Goal: Task Accomplishment & Management: Use online tool/utility

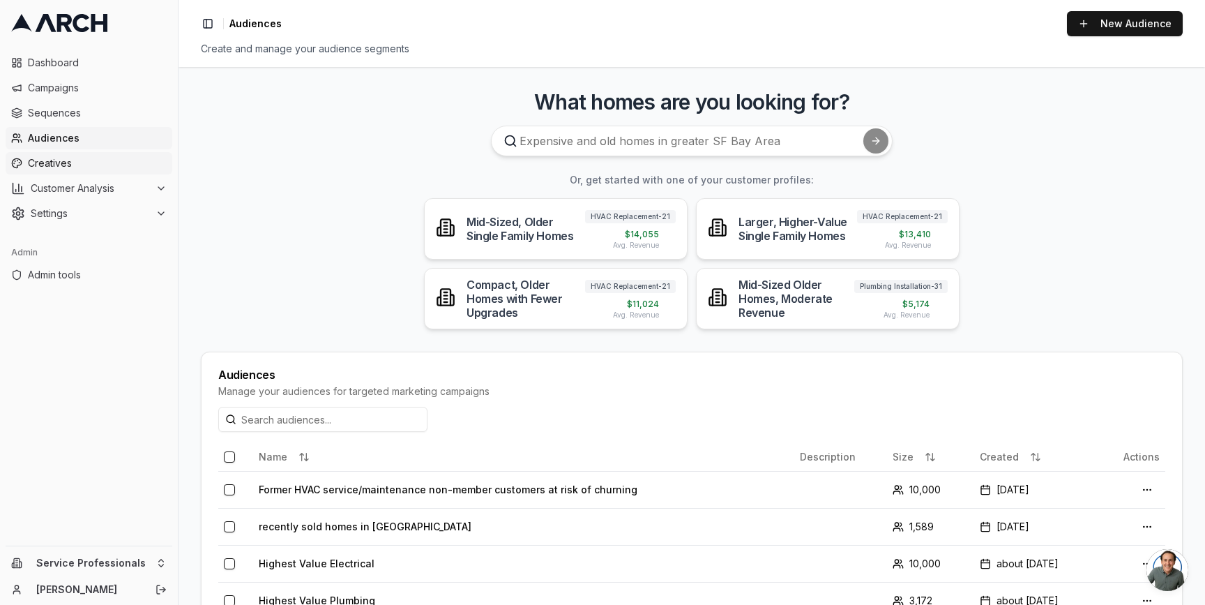
click at [49, 163] on span "Creatives" at bounding box center [97, 163] width 139 height 14
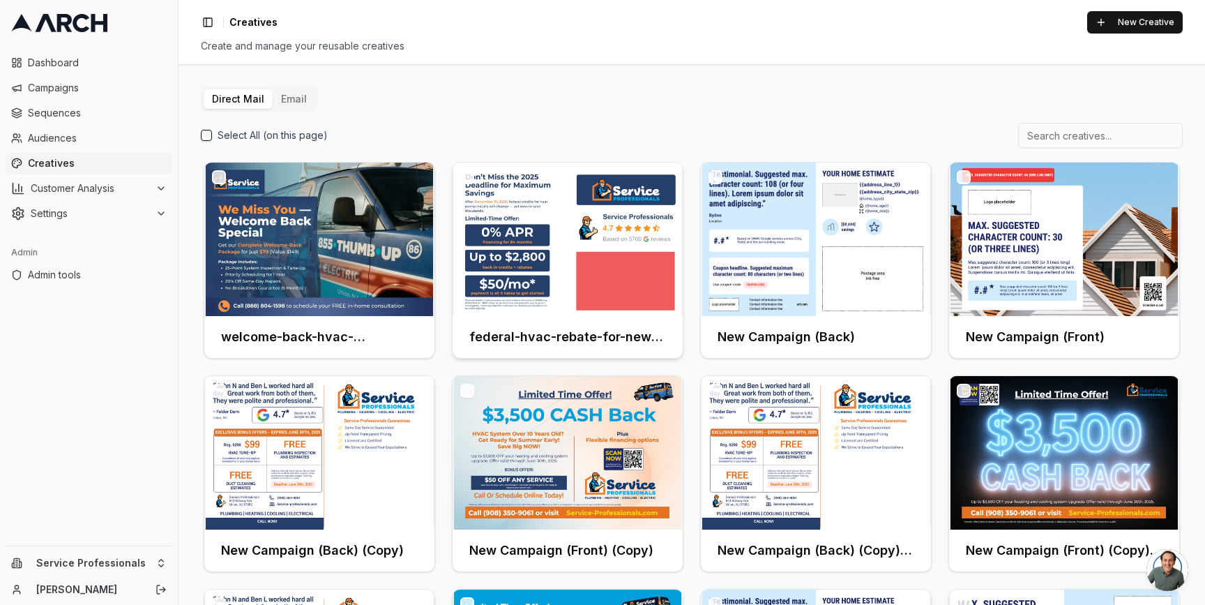
click at [606, 222] on img at bounding box center [568, 239] width 230 height 153
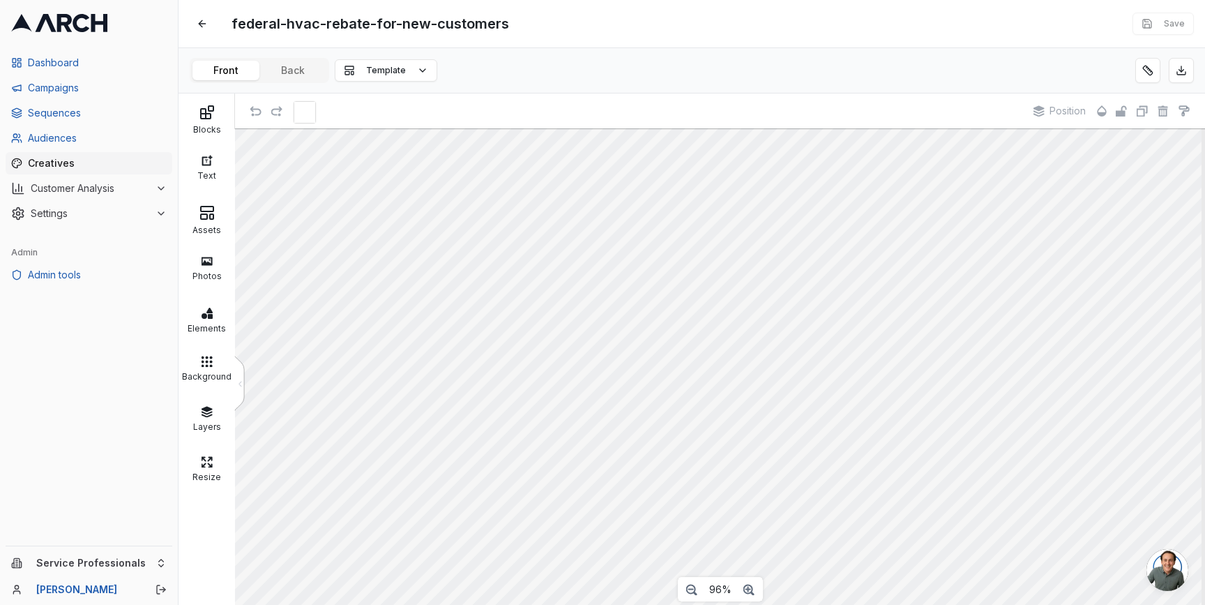
click at [326, 48] on div "Front Back Template" at bounding box center [692, 70] width 1027 height 45
click at [307, 70] on button "Back" at bounding box center [293, 71] width 67 height 20
click at [1155, 67] on button at bounding box center [1148, 70] width 25 height 25
click at [1146, 66] on button at bounding box center [1148, 70] width 25 height 25
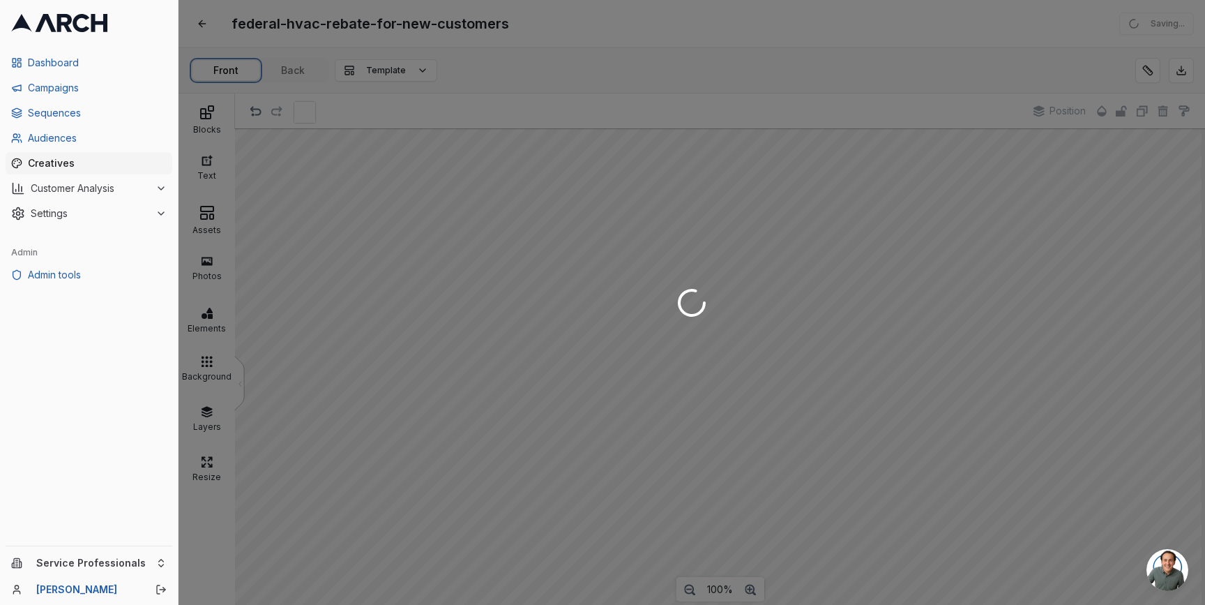
click at [238, 70] on div "federal-hvac-rebate-for-new-customers Edit Saving... Front Back Template Blocks…" at bounding box center [692, 302] width 1027 height 605
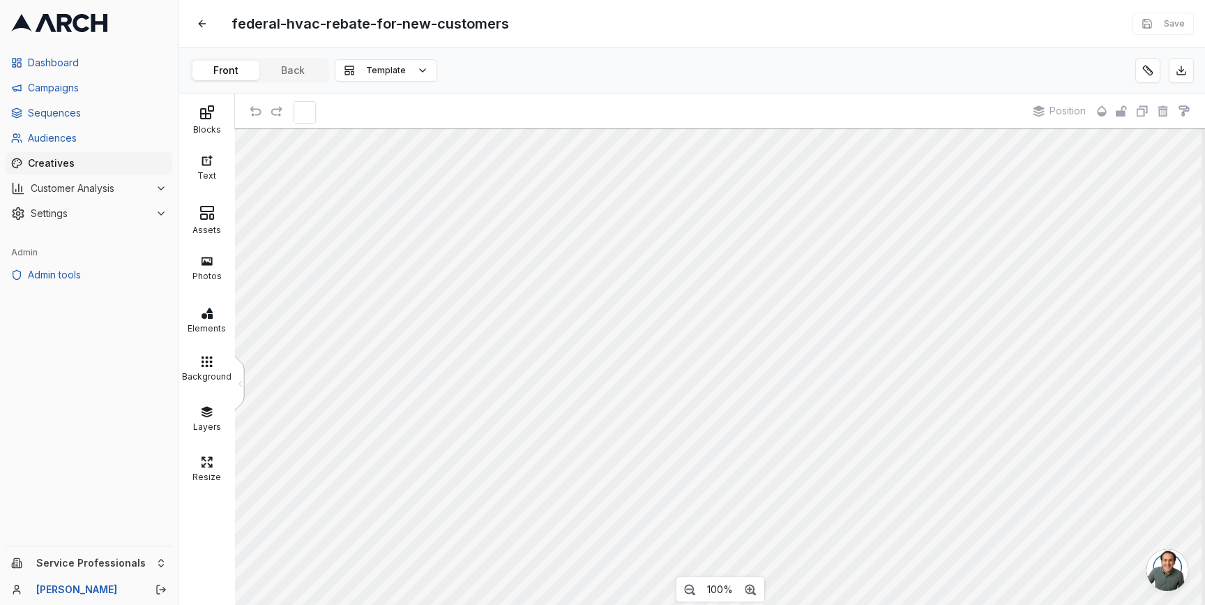
click at [313, 38] on div "federal-hvac-rebate-for-new-customers Edit Save" at bounding box center [692, 23] width 1027 height 47
click at [200, 20] on button at bounding box center [202, 23] width 25 height 25
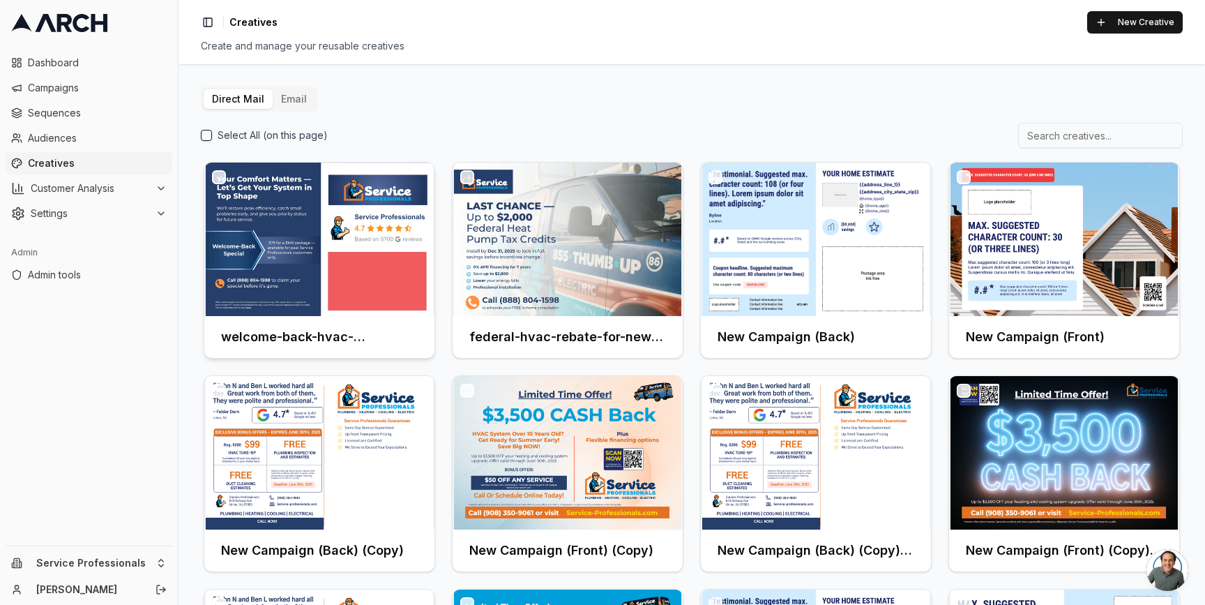
click at [317, 234] on div at bounding box center [319, 239] width 230 height 153
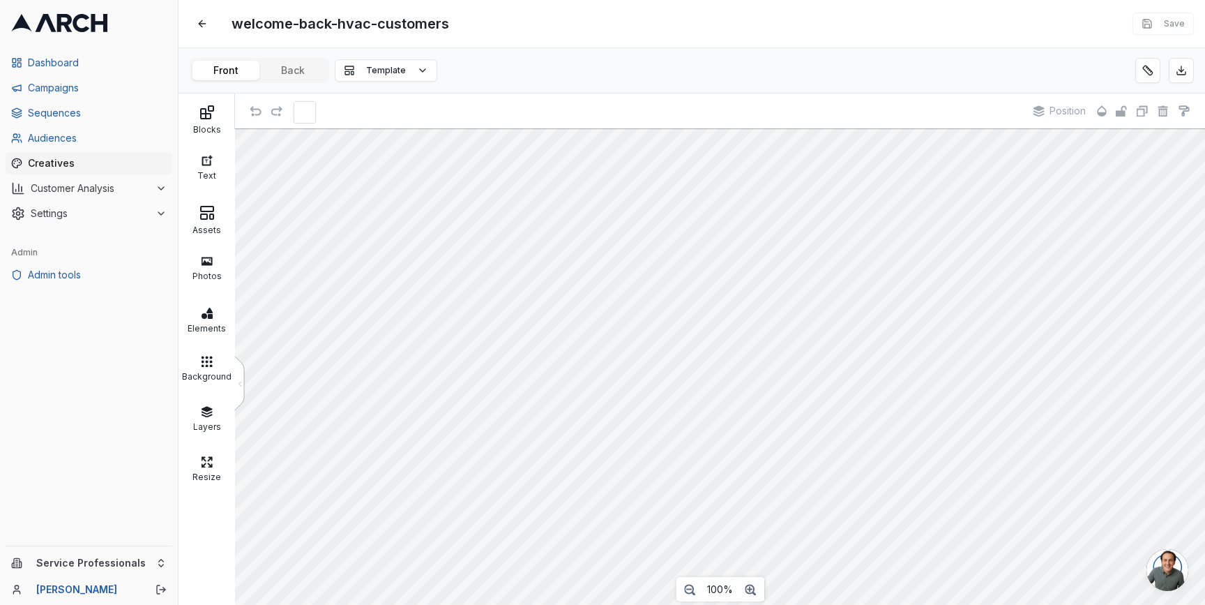
scroll to position [9, 0]
click at [306, 73] on button "Back" at bounding box center [293, 71] width 67 height 20
click at [316, 40] on div "welcome-back-hvac-customers Edit Save" at bounding box center [692, 23] width 1027 height 47
click at [557, 36] on div "welcome-back-hvac-customers Edit Save" at bounding box center [692, 23] width 1027 height 47
click at [66, 140] on span "Audiences" at bounding box center [97, 138] width 139 height 14
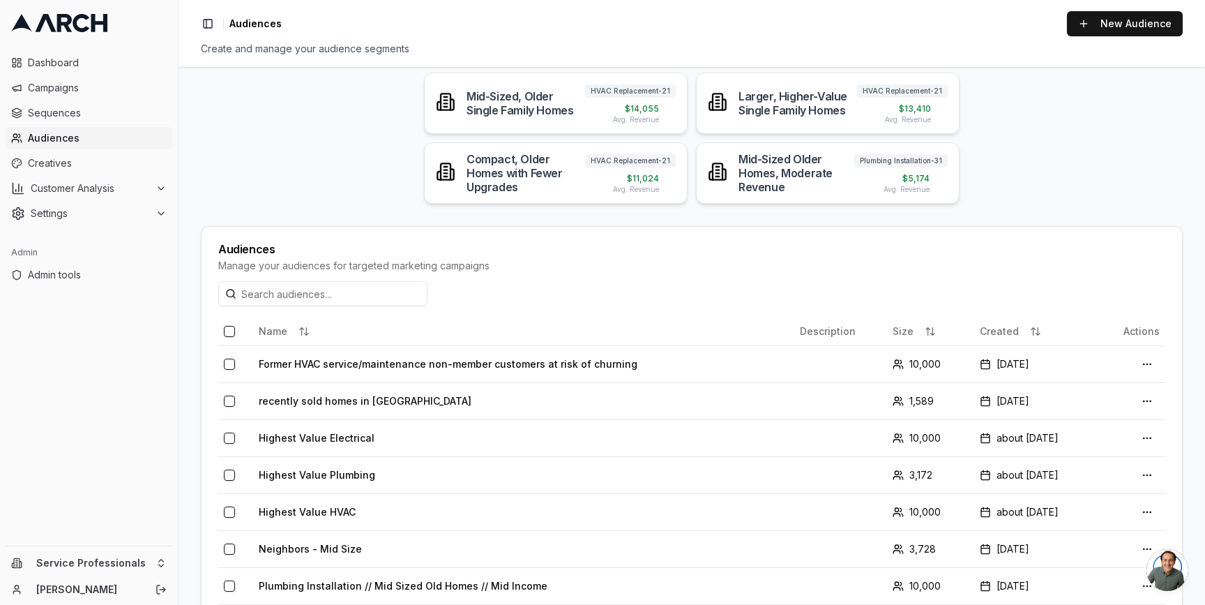
scroll to position [134, 0]
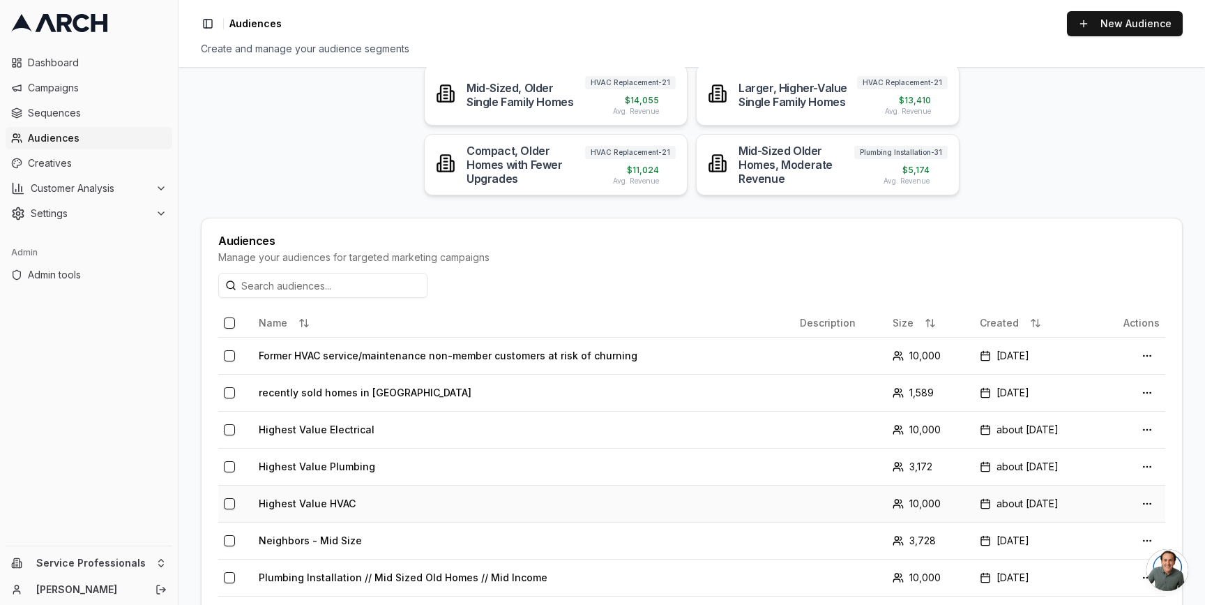
click at [230, 508] on button "button" at bounding box center [229, 503] width 11 height 11
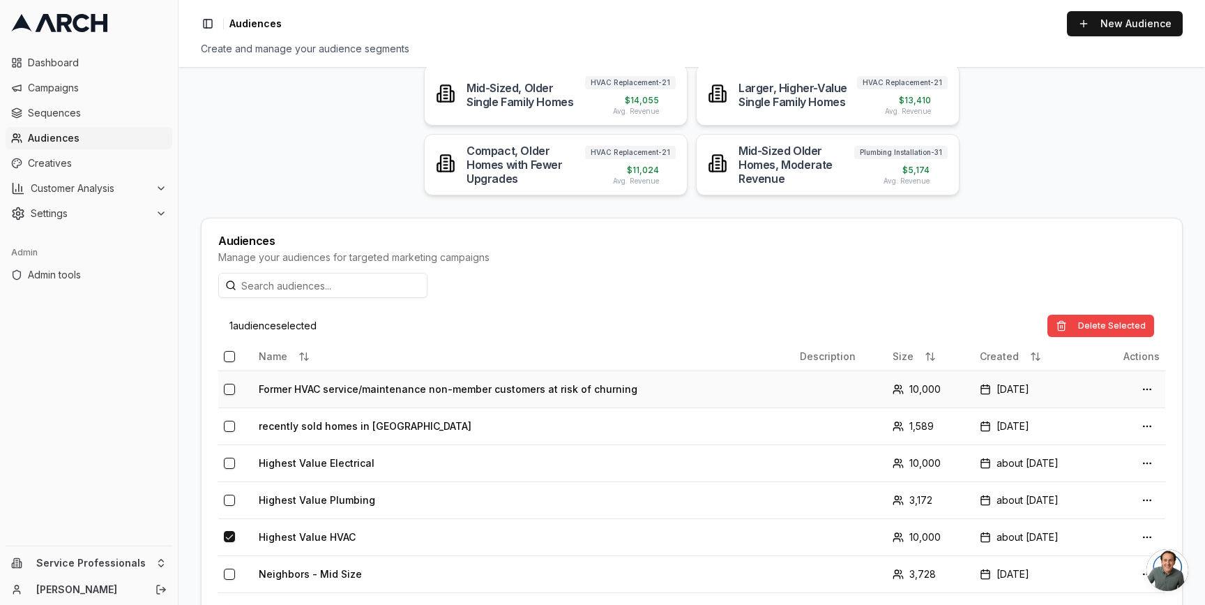
click at [232, 389] on button "button" at bounding box center [229, 389] width 11 height 11
click at [230, 389] on button "button" at bounding box center [229, 388] width 11 height 11
click at [225, 534] on button "button" at bounding box center [229, 536] width 11 height 11
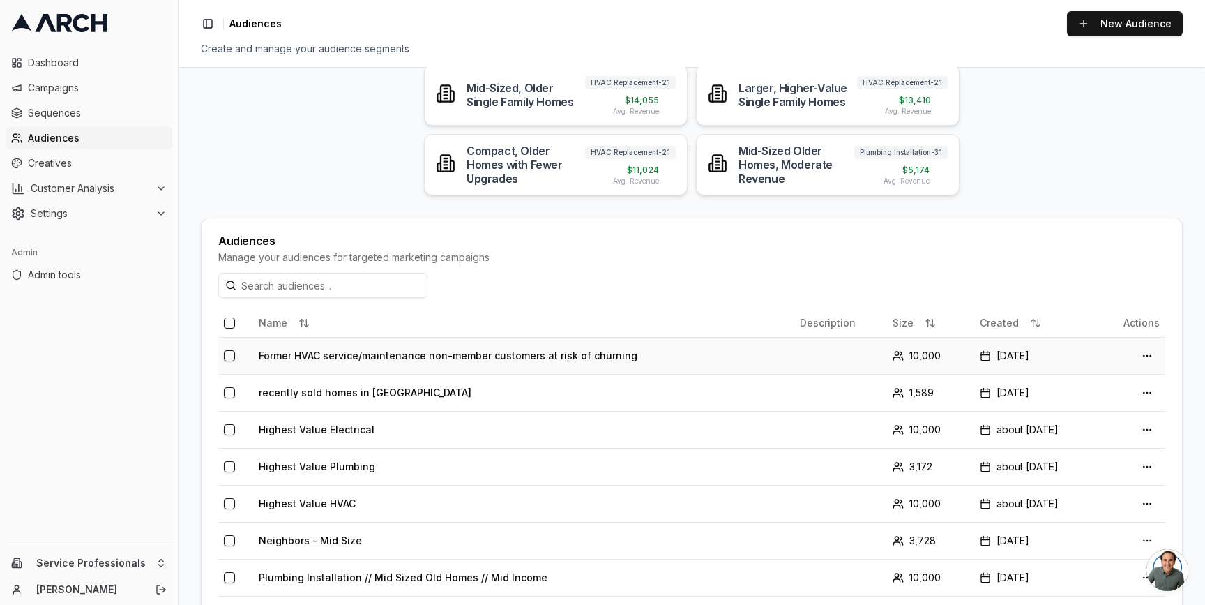
click at [400, 360] on td "Former HVAC service/maintenance non-member customers at risk of churning" at bounding box center [523, 355] width 541 height 37
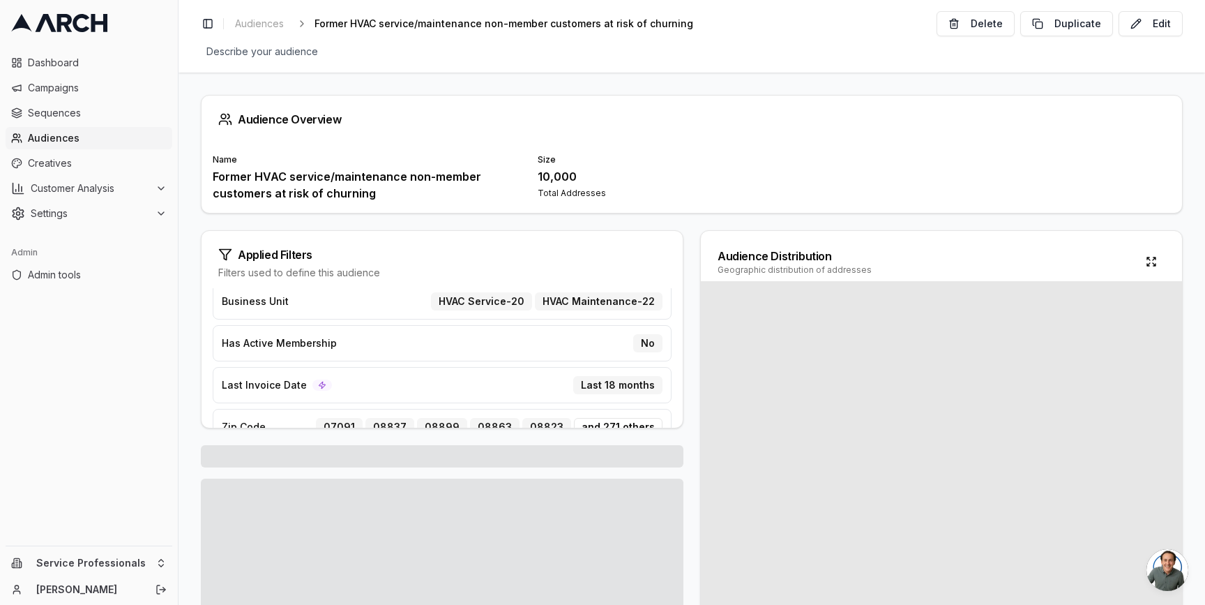
scroll to position [15, 0]
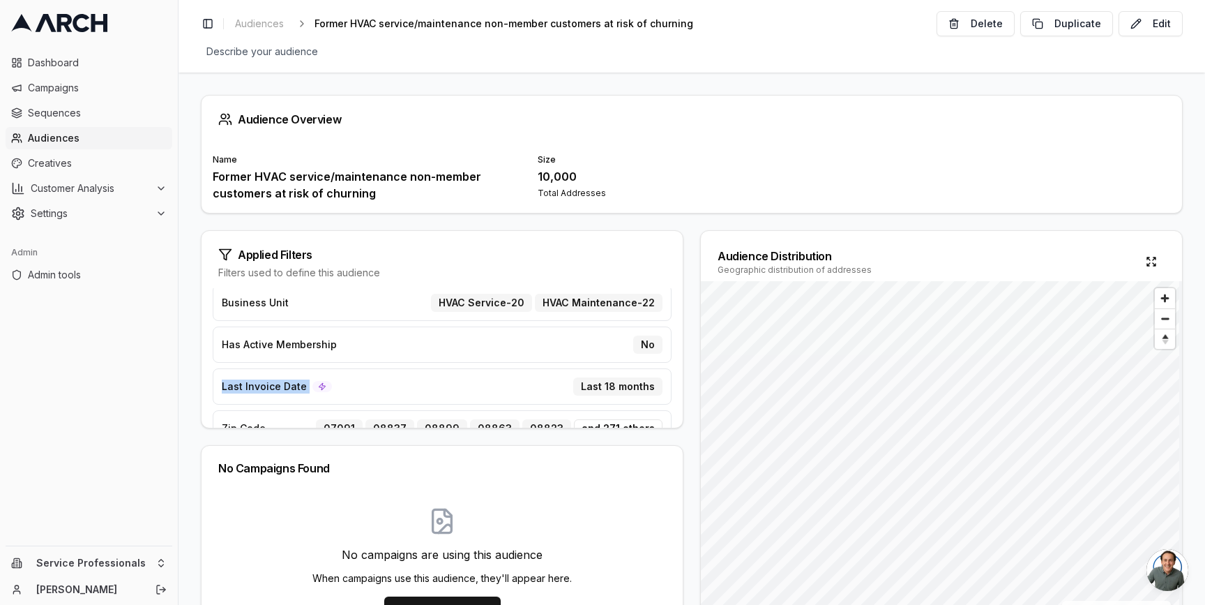
drag, startPoint x: 220, startPoint y: 389, endPoint x: 332, endPoint y: 389, distance: 111.6
click at [332, 389] on div "Last Invoice Date Last 18 months" at bounding box center [442, 386] width 459 height 36
click at [250, 388] on span "Last Invoice Date" at bounding box center [264, 386] width 85 height 14
click at [187, 374] on div "Audience Overview Name Former HVAC service/maintenance non-member customers at …" at bounding box center [692, 339] width 1027 height 532
drag, startPoint x: 531, startPoint y: 170, endPoint x: 592, endPoint y: 173, distance: 60.8
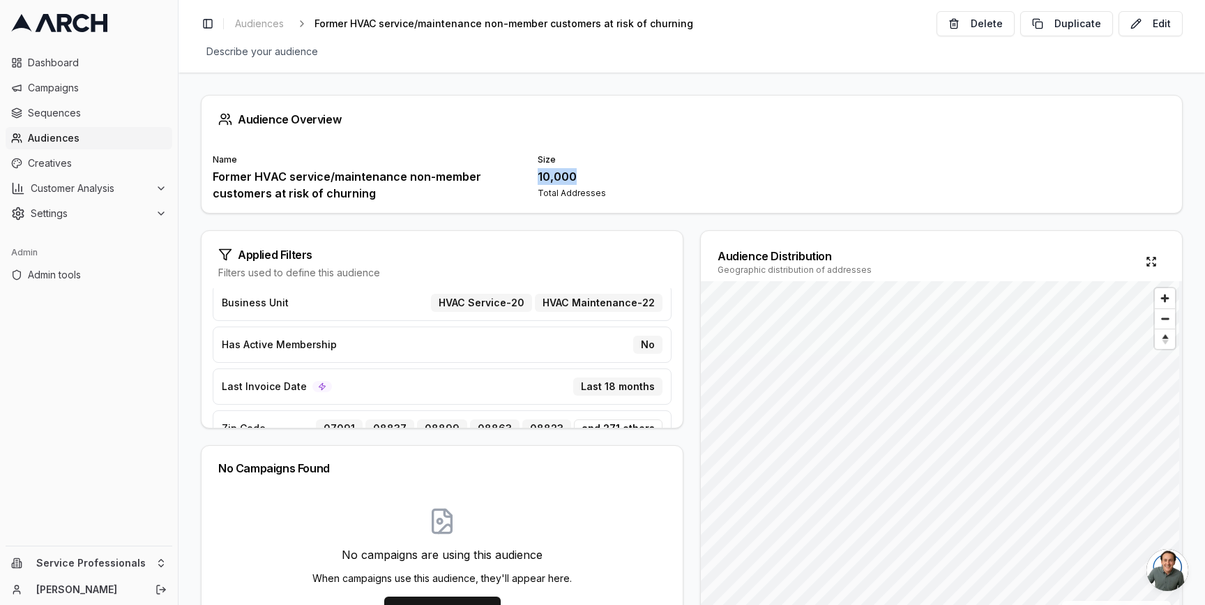
click at [592, 173] on div "Name Former HVAC service/maintenance non-member customers at risk of churning S…" at bounding box center [692, 177] width 958 height 47
click at [550, 181] on div "10,000" at bounding box center [692, 176] width 308 height 17
click at [546, 177] on div "10,000" at bounding box center [692, 176] width 308 height 17
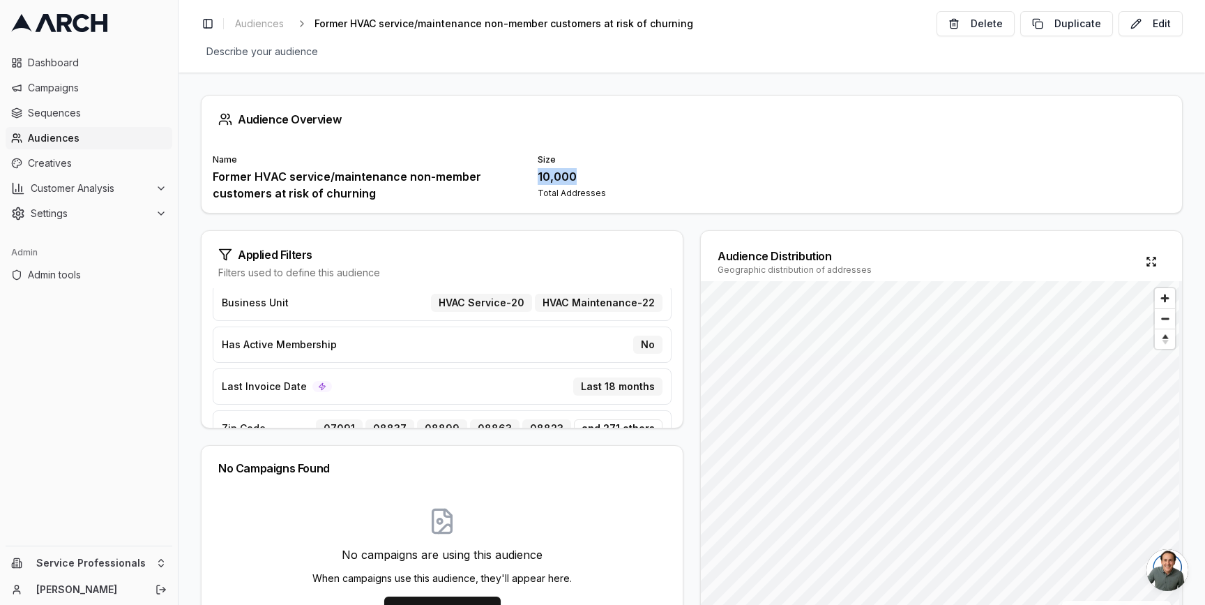
scroll to position [45, 0]
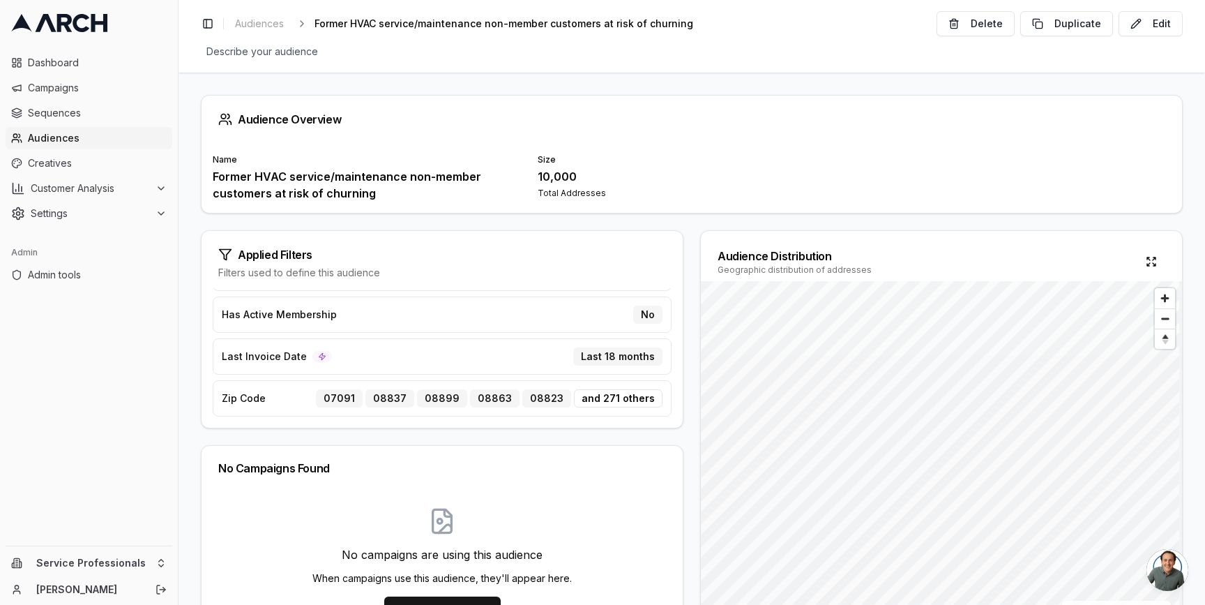
click at [561, 172] on div "10,000" at bounding box center [692, 176] width 308 height 17
click at [555, 178] on div "10,000" at bounding box center [692, 176] width 308 height 17
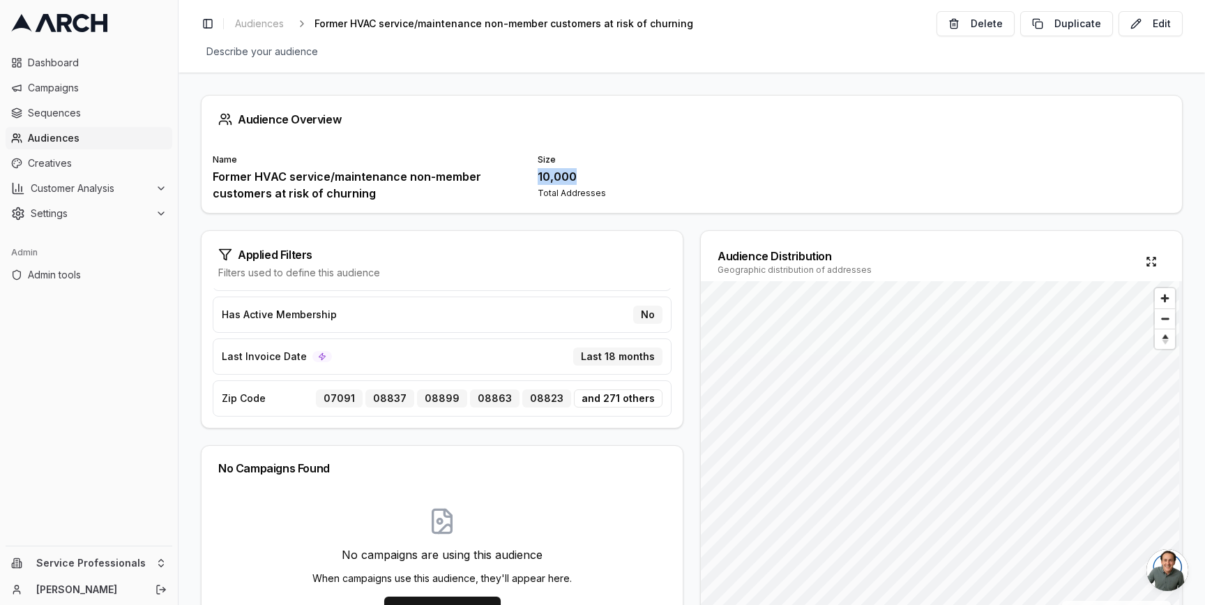
click at [555, 178] on div "10,000" at bounding box center [692, 176] width 308 height 17
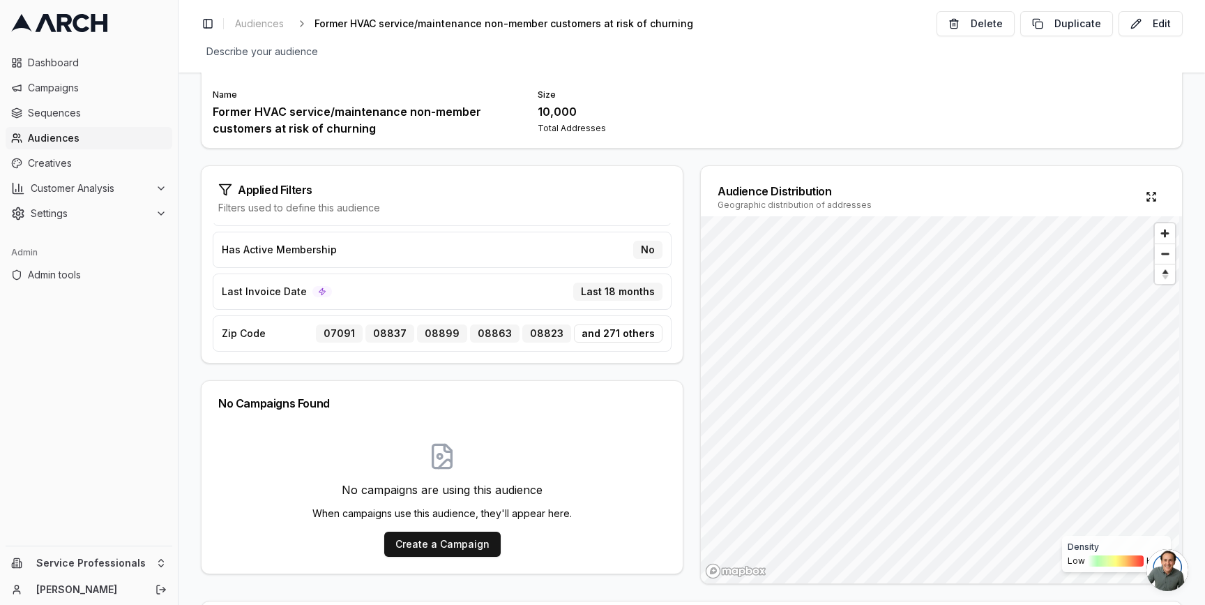
scroll to position [66, 0]
click at [564, 112] on div "10,000" at bounding box center [692, 111] width 308 height 17
click at [545, 115] on div "10,000" at bounding box center [692, 111] width 308 height 17
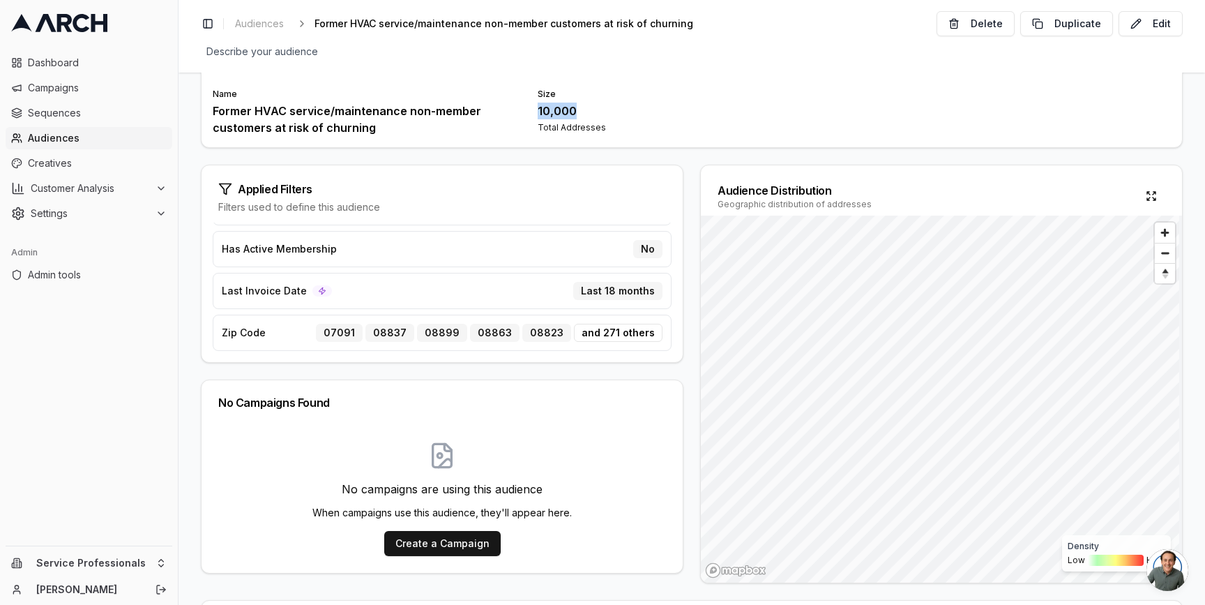
click at [545, 115] on div "10,000" at bounding box center [692, 111] width 308 height 17
click at [299, 119] on div "Former HVAC service/maintenance non-member customers at risk of churning" at bounding box center [367, 119] width 308 height 33
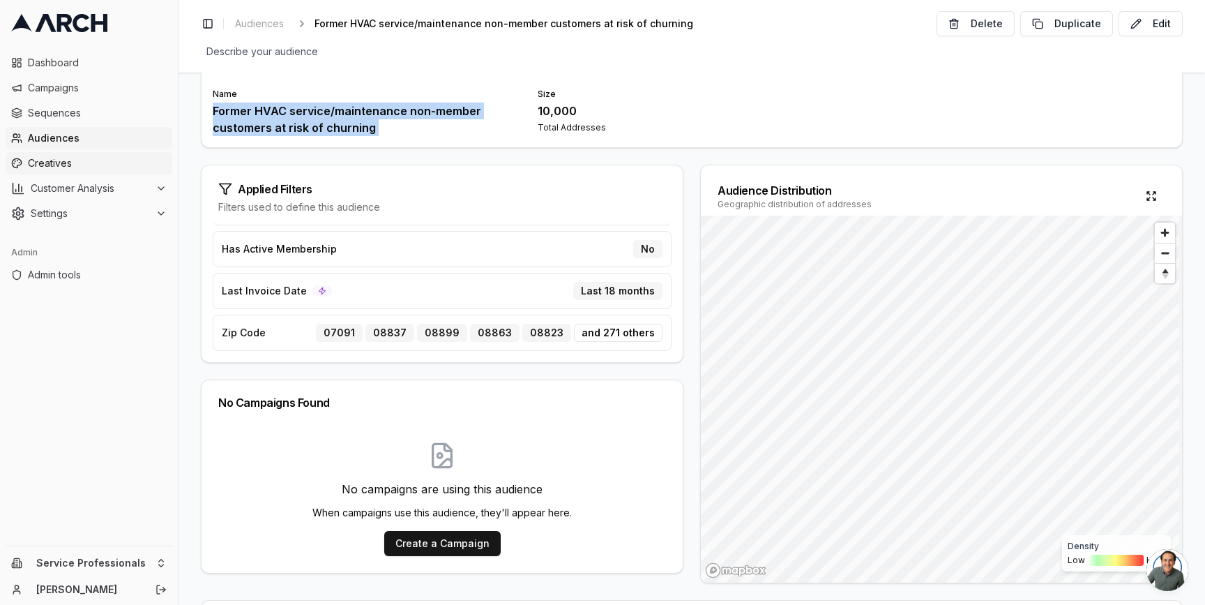
click at [69, 162] on span "Creatives" at bounding box center [97, 163] width 139 height 14
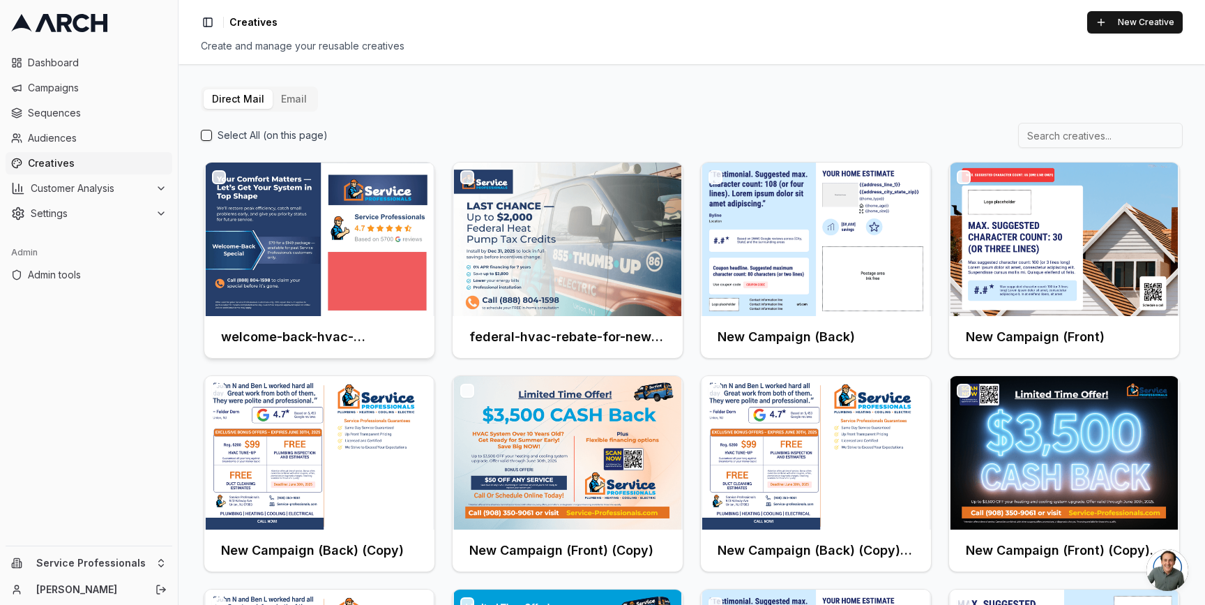
click at [311, 240] on img at bounding box center [319, 239] width 230 height 153
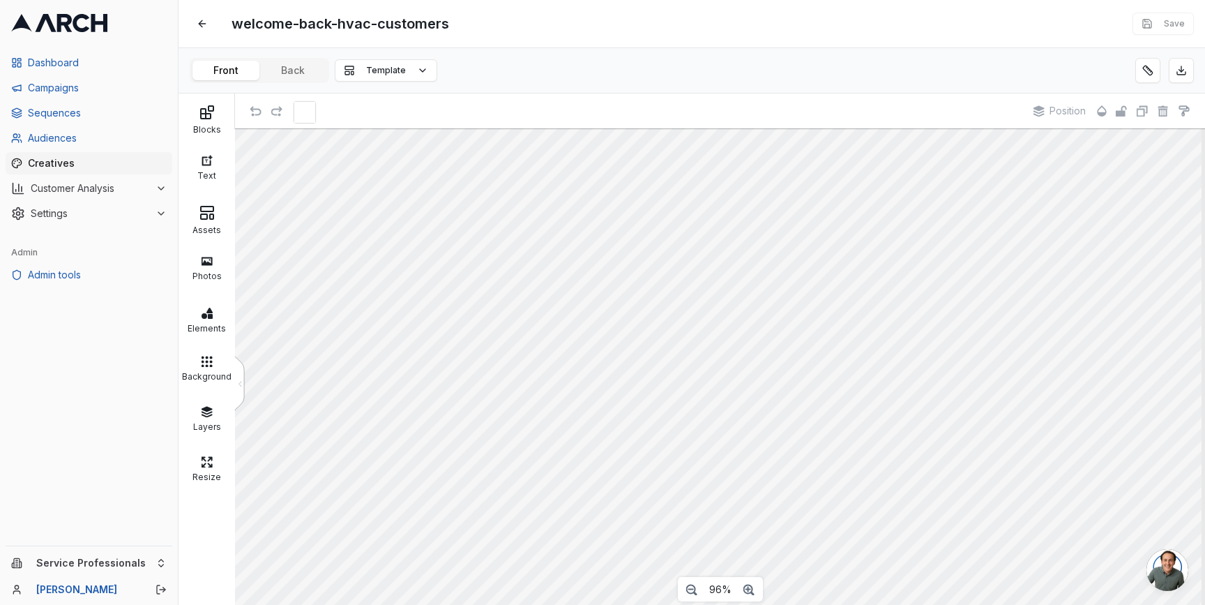
click at [179, 47] on div "welcome-back-hvac-customers Edit Save" at bounding box center [692, 23] width 1027 height 47
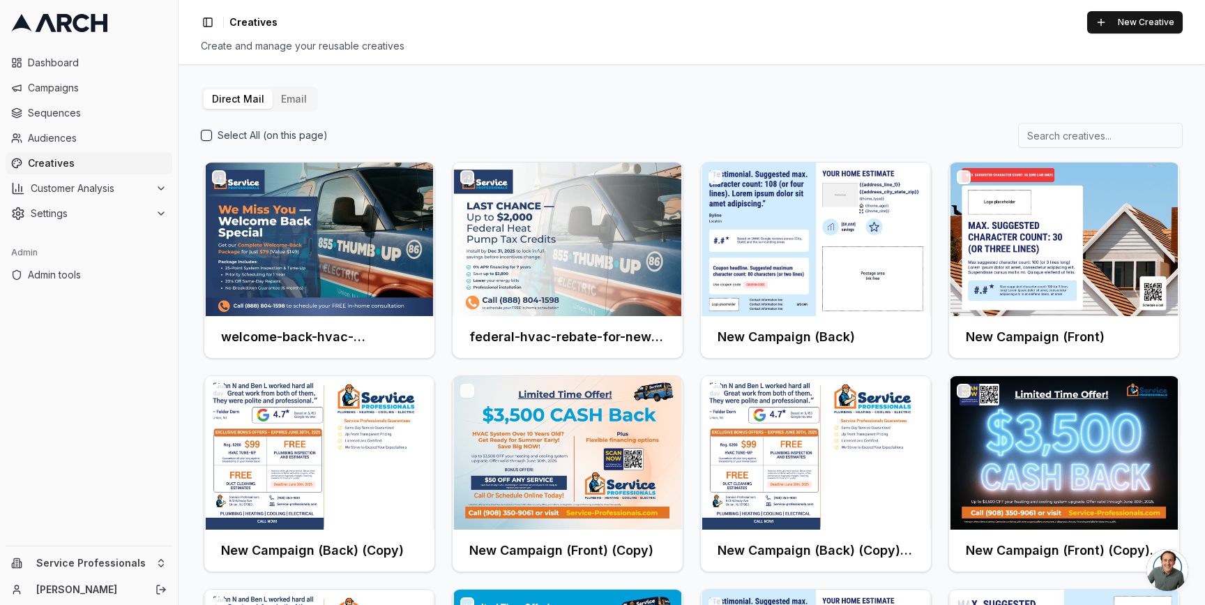
click at [444, 360] on div "welcome-back-hvac-customers federal-hvac-rebate-for-new-customers New Campaign …" at bounding box center [692, 473] width 982 height 629
click at [74, 135] on span "Audiences" at bounding box center [97, 138] width 139 height 14
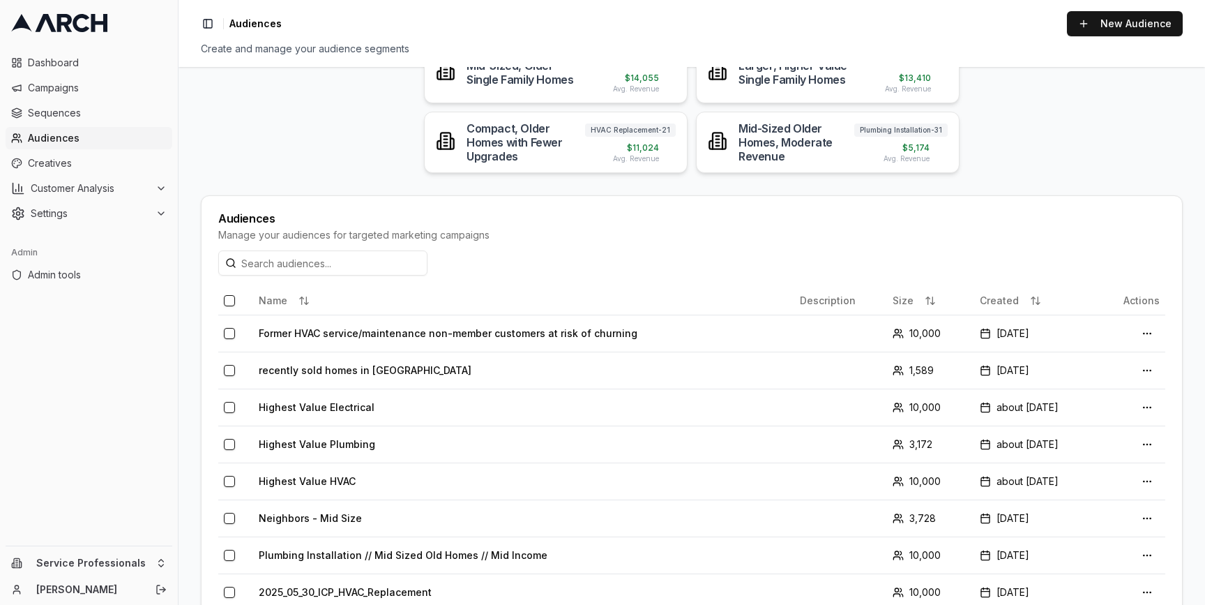
scroll to position [201, 0]
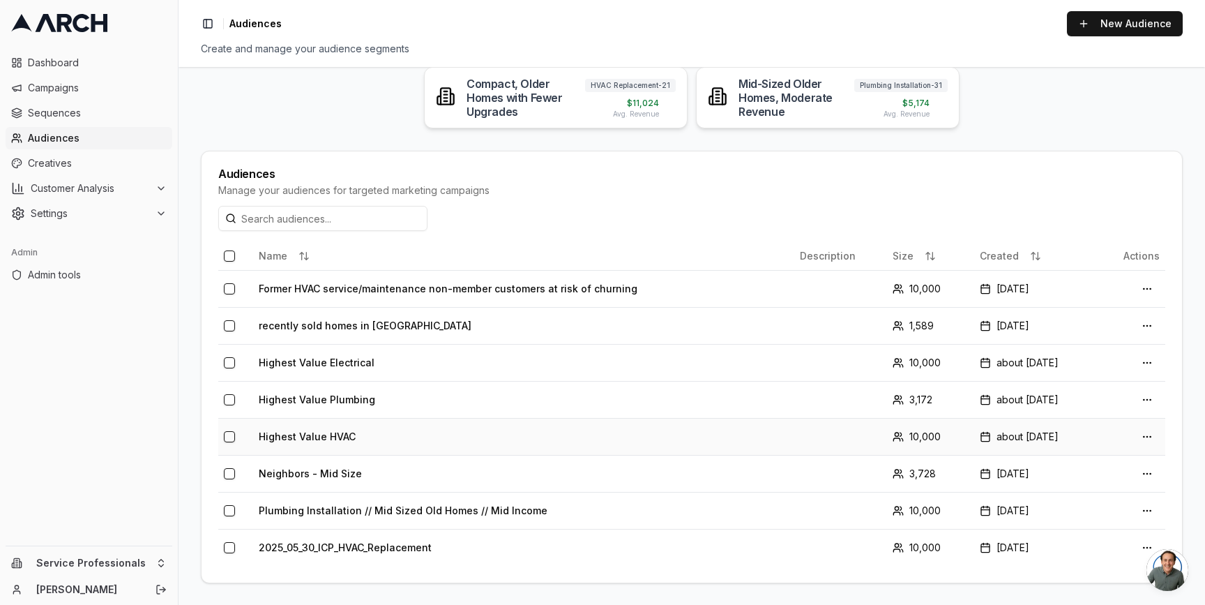
click at [331, 435] on td "Highest Value HVAC" at bounding box center [523, 436] width 541 height 37
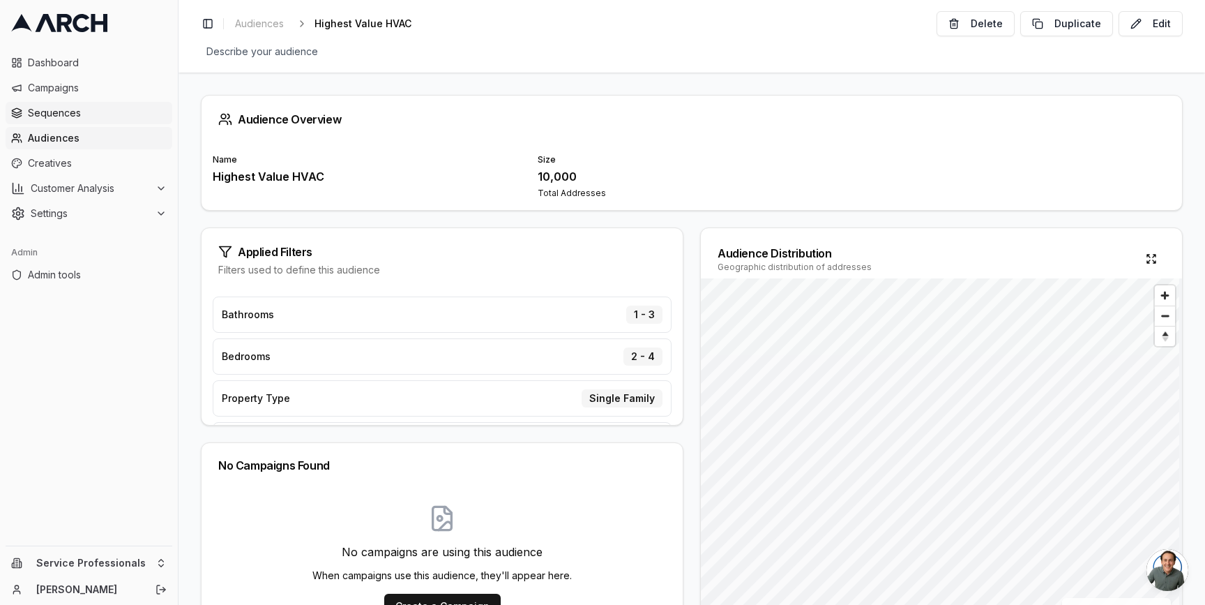
click at [108, 112] on span "Sequences" at bounding box center [97, 113] width 139 height 14
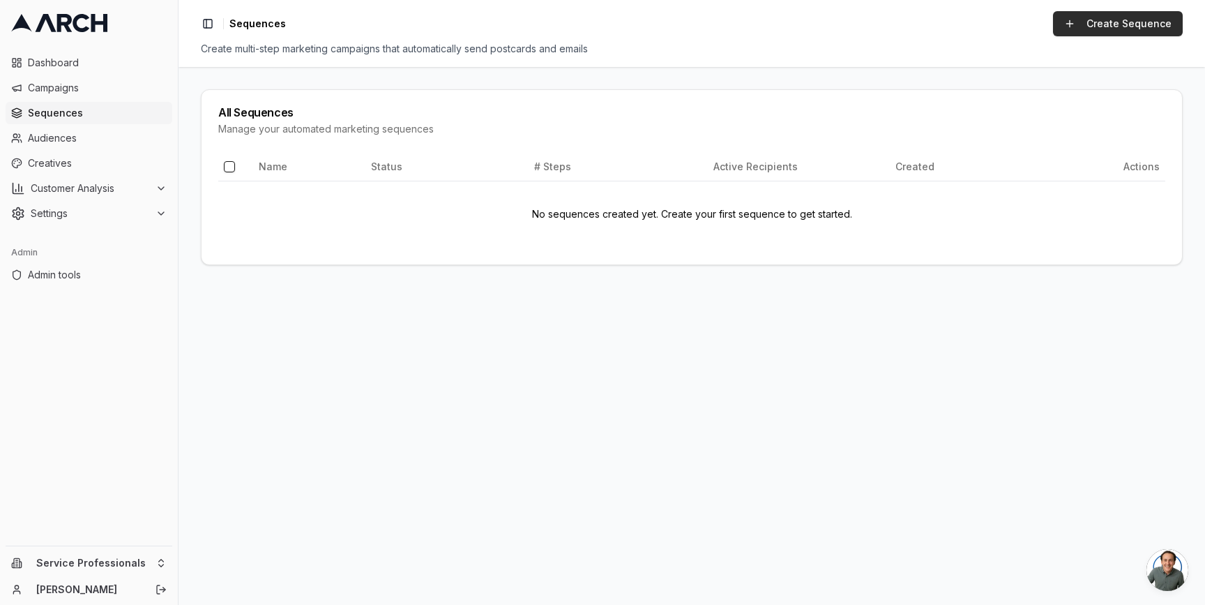
click at [1127, 26] on link "Create Sequence" at bounding box center [1118, 23] width 130 height 25
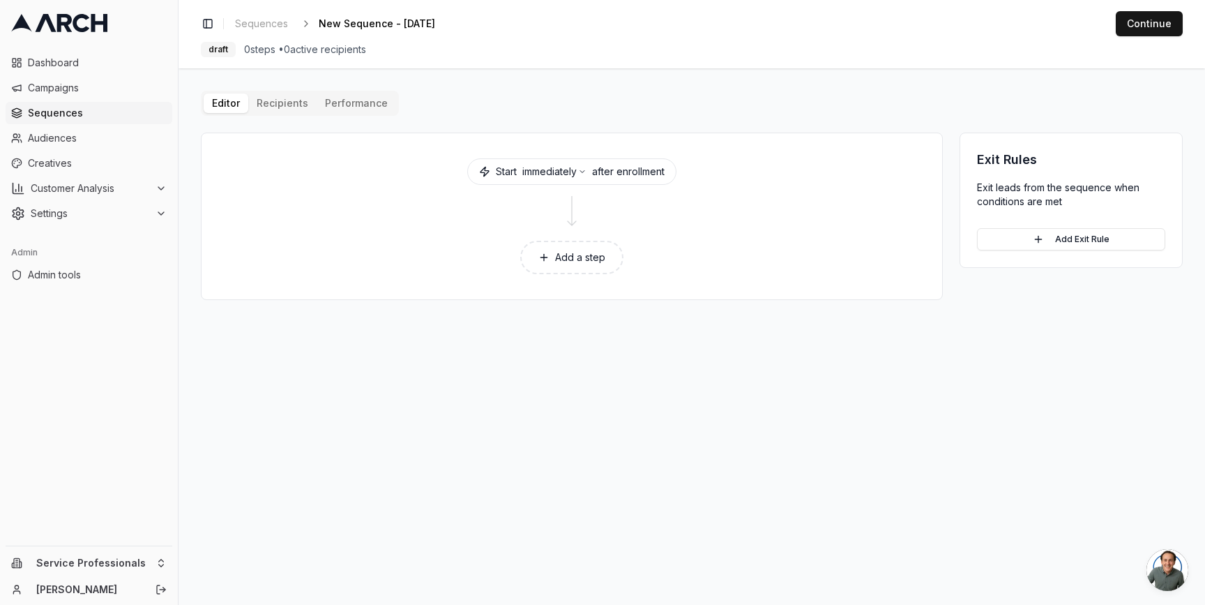
click at [573, 255] on button "Add a step" at bounding box center [571, 257] width 103 height 33
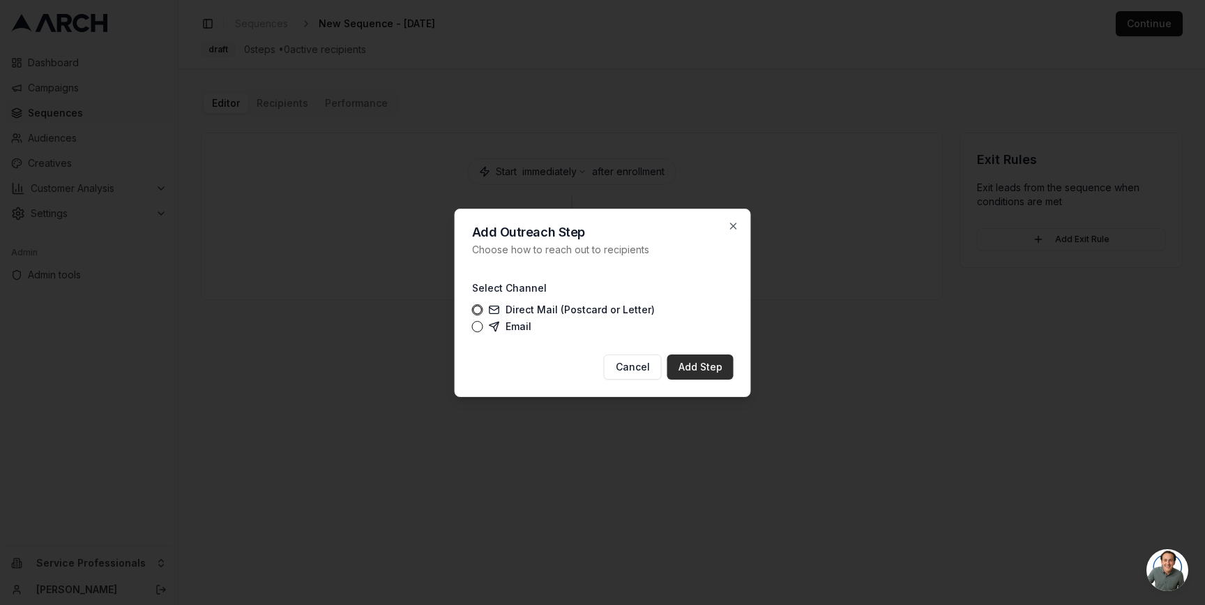
click at [700, 365] on button "Add Step" at bounding box center [701, 366] width 66 height 25
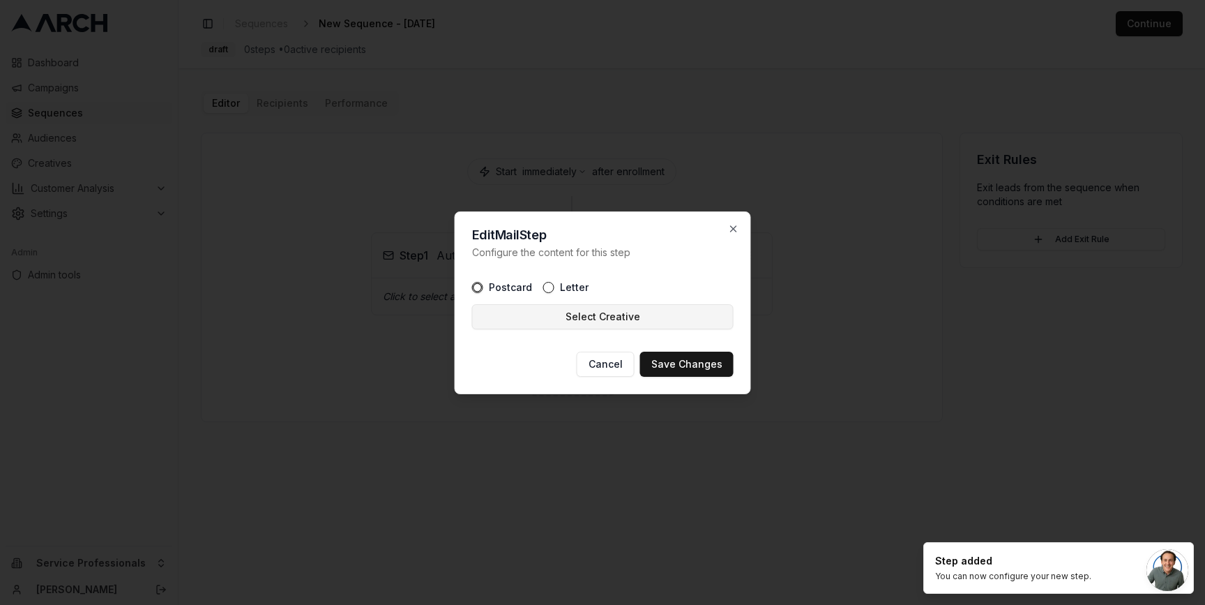
click at [594, 311] on button "Select Creative" at bounding box center [603, 316] width 262 height 25
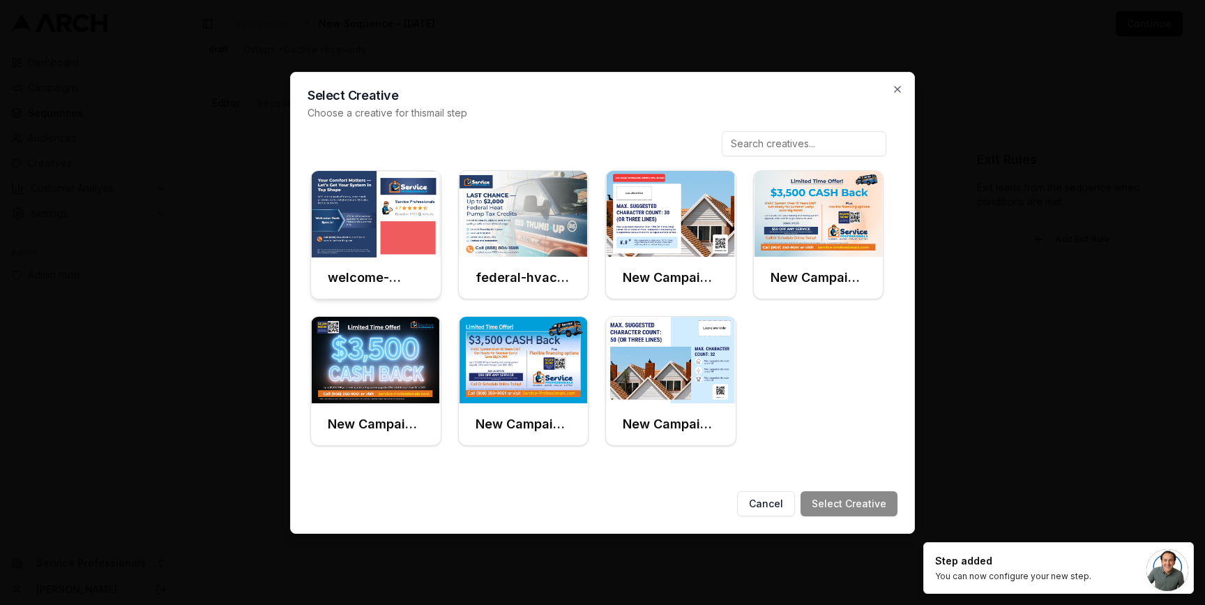
click at [398, 234] on img at bounding box center [376, 214] width 130 height 87
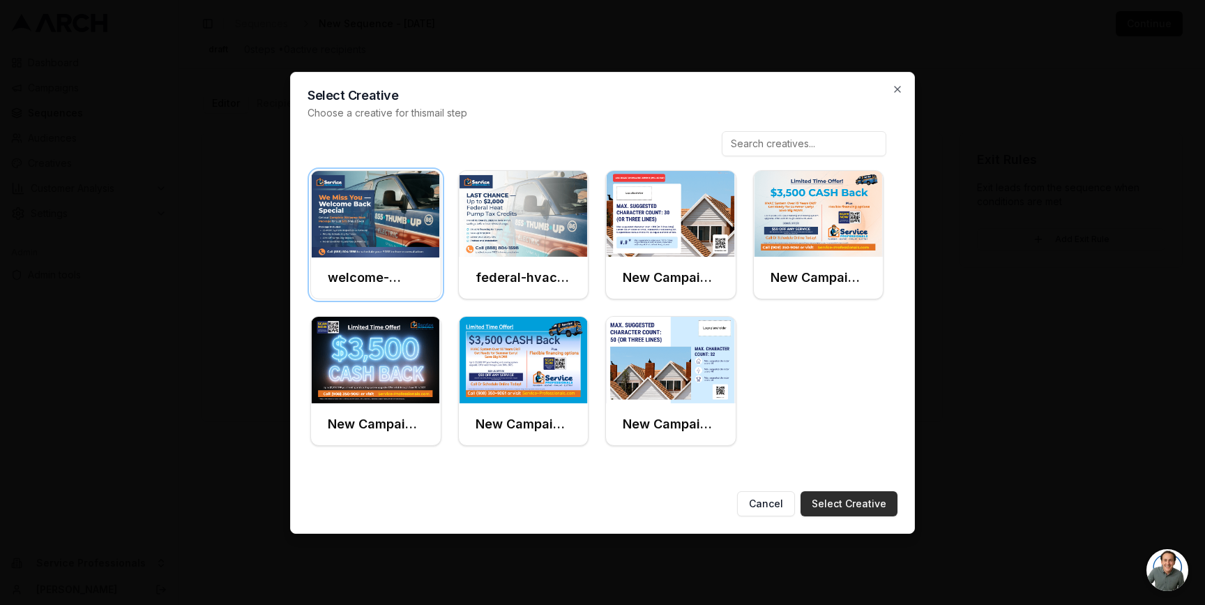
click at [846, 503] on button "Select Creative" at bounding box center [849, 503] width 97 height 25
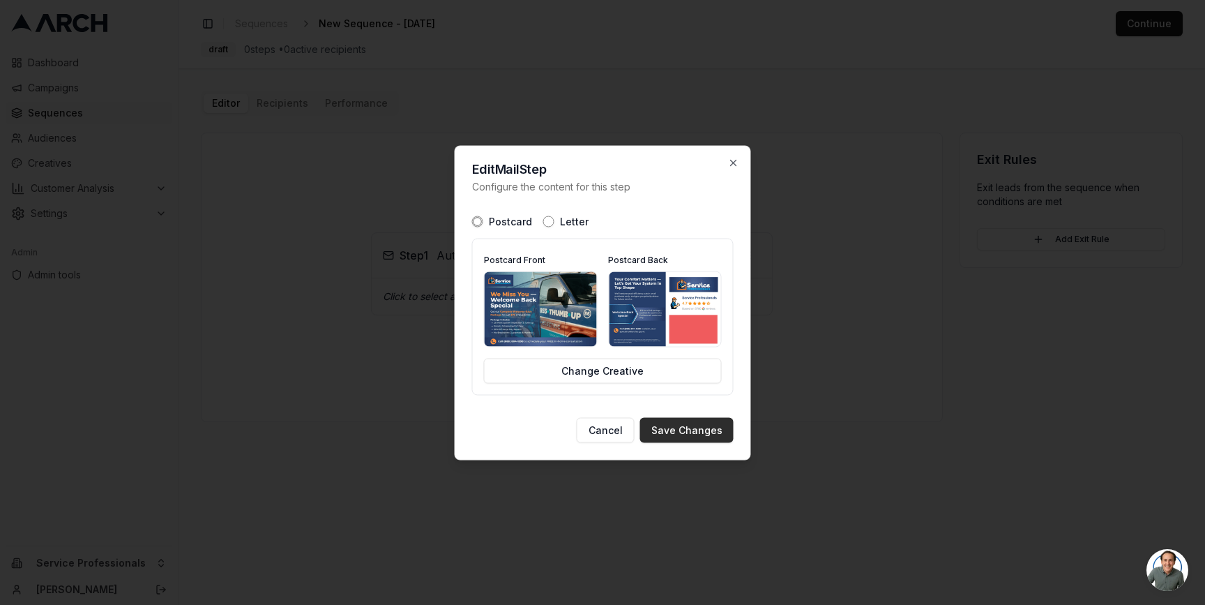
click at [691, 426] on button "Save Changes" at bounding box center [686, 429] width 93 height 25
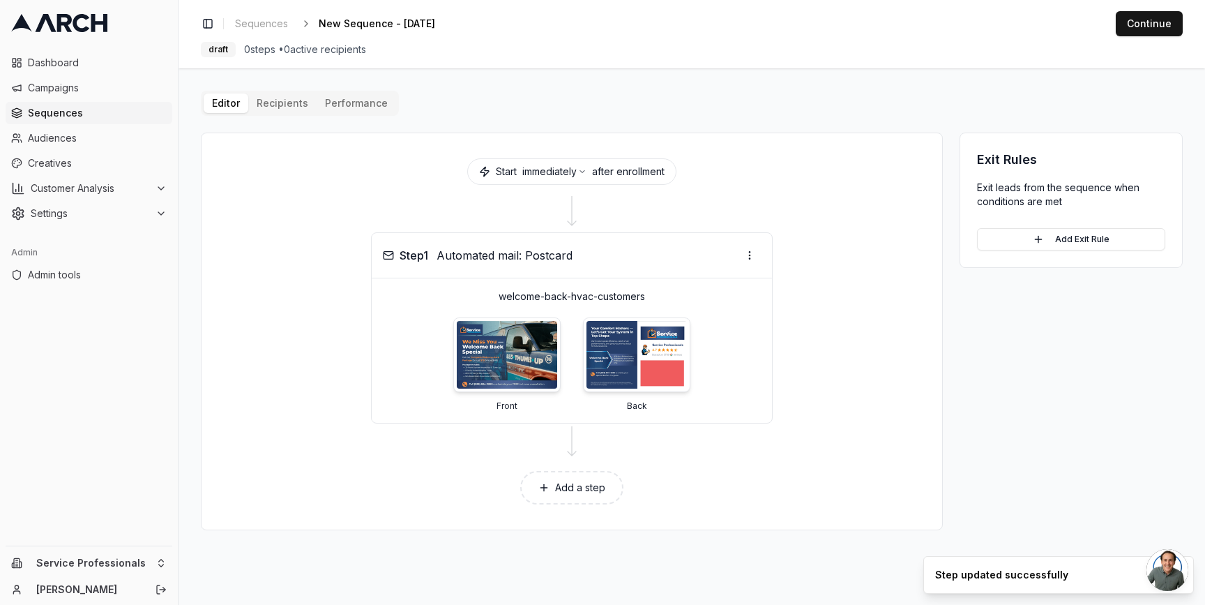
click at [578, 488] on button "Add a step" at bounding box center [571, 487] width 103 height 33
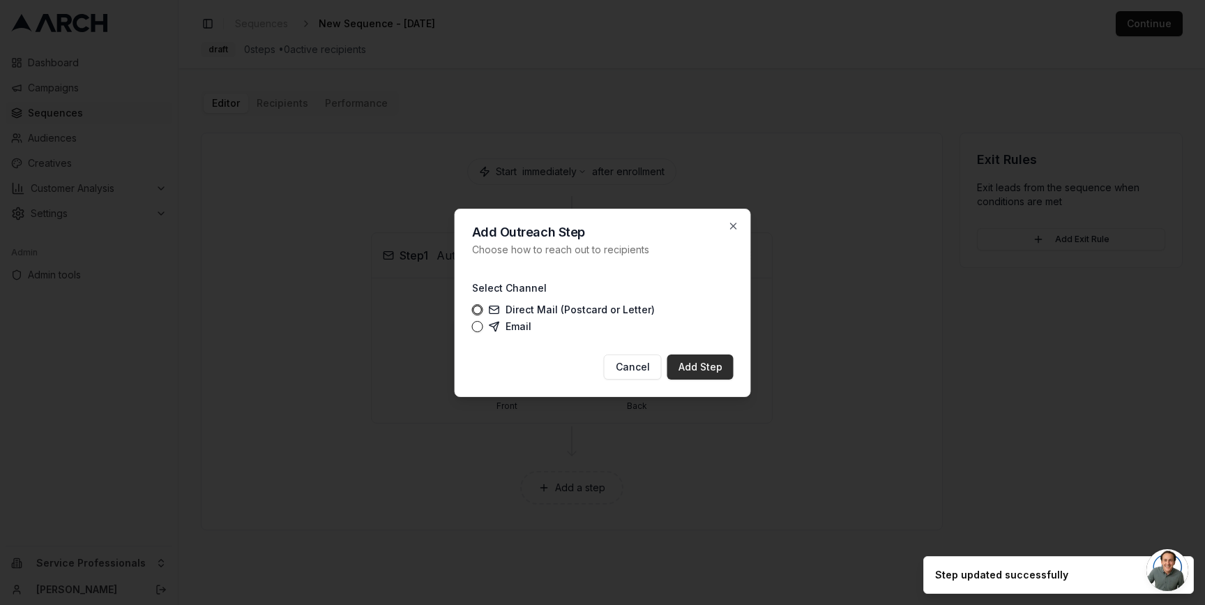
click at [710, 360] on button "Add Step" at bounding box center [701, 366] width 66 height 25
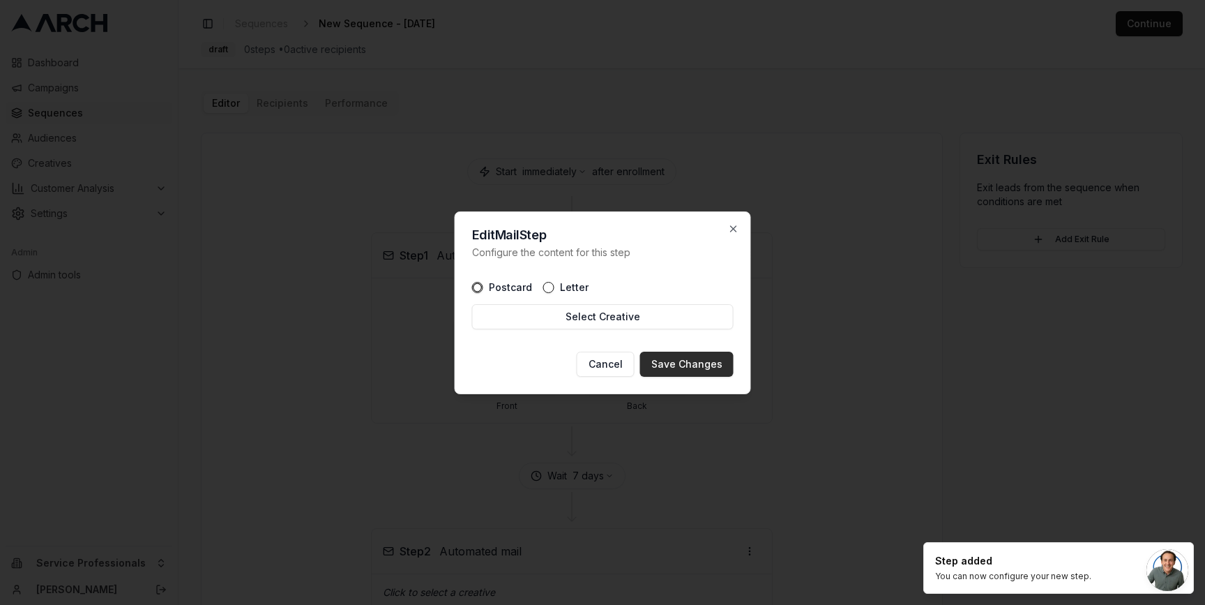
click at [708, 363] on button "Save Changes" at bounding box center [686, 364] width 93 height 25
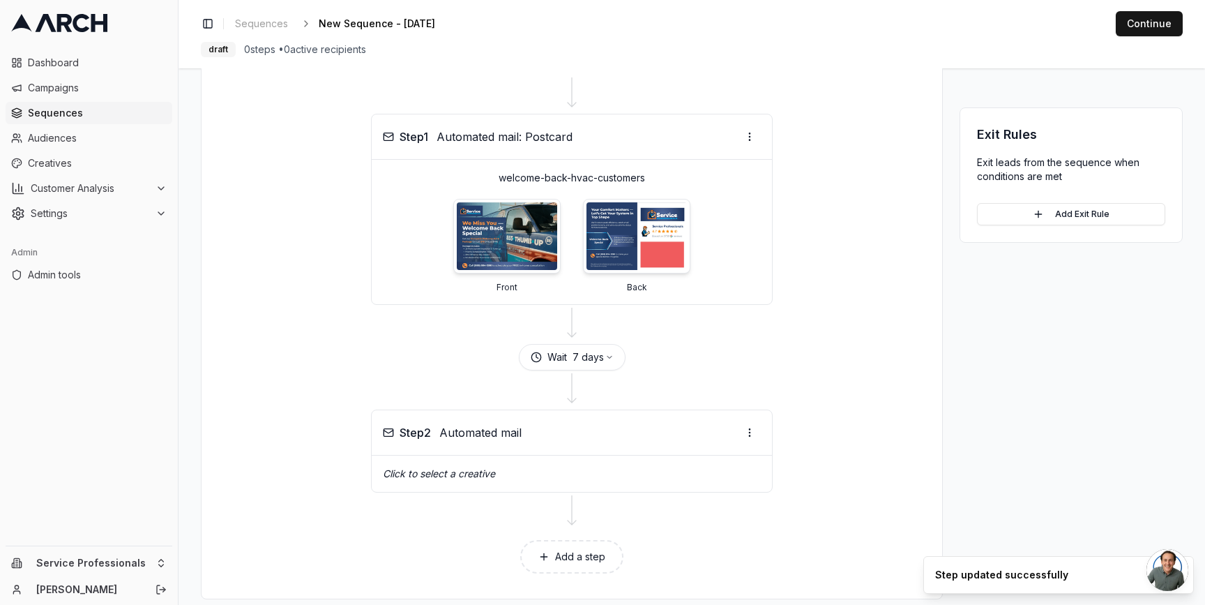
scroll to position [130, 0]
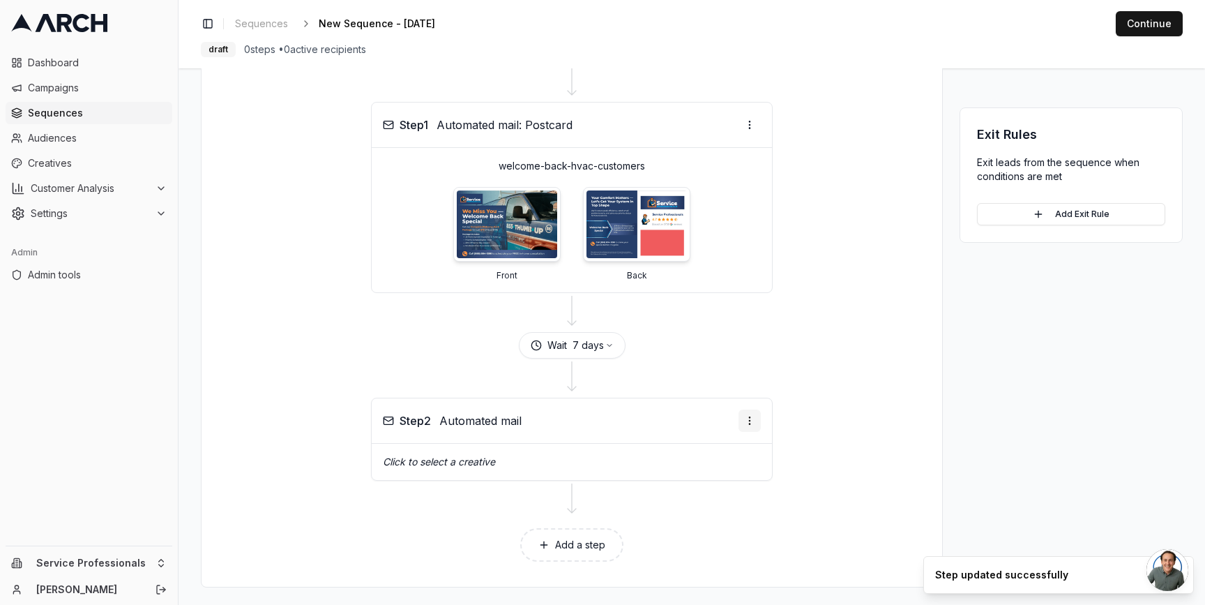
click at [745, 416] on html "Dashboard Campaigns Sequences Audiences Creatives Customer Analysis Settings Ad…" at bounding box center [602, 302] width 1205 height 605
click at [698, 451] on div "Edit step" at bounding box center [713, 449] width 82 height 22
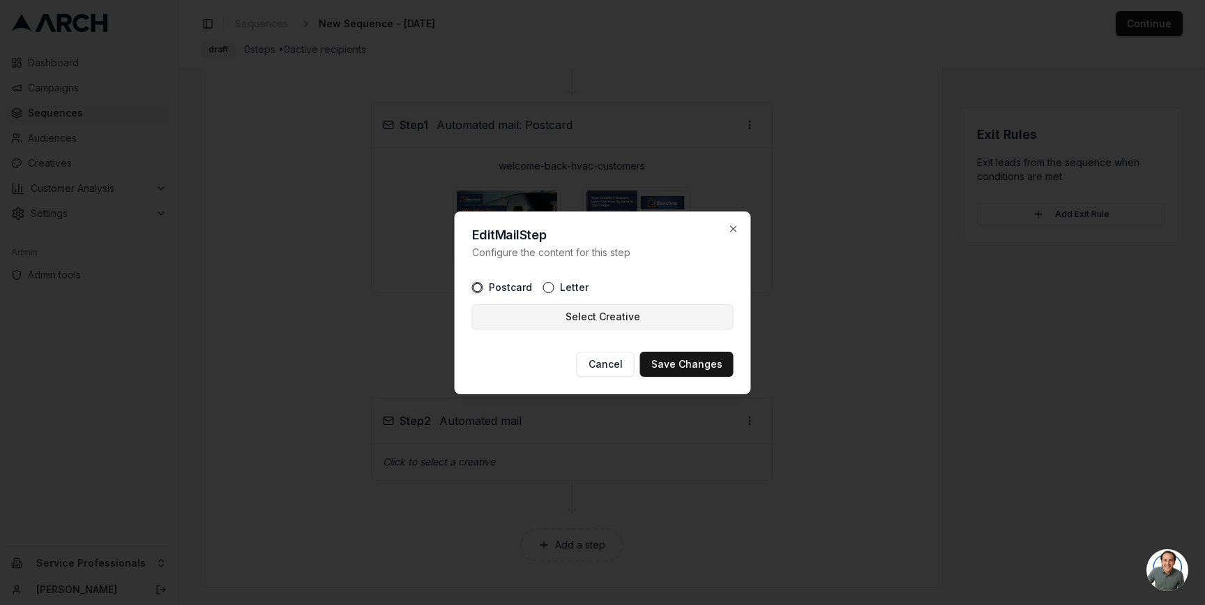
click at [573, 309] on button "Select Creative" at bounding box center [603, 316] width 262 height 25
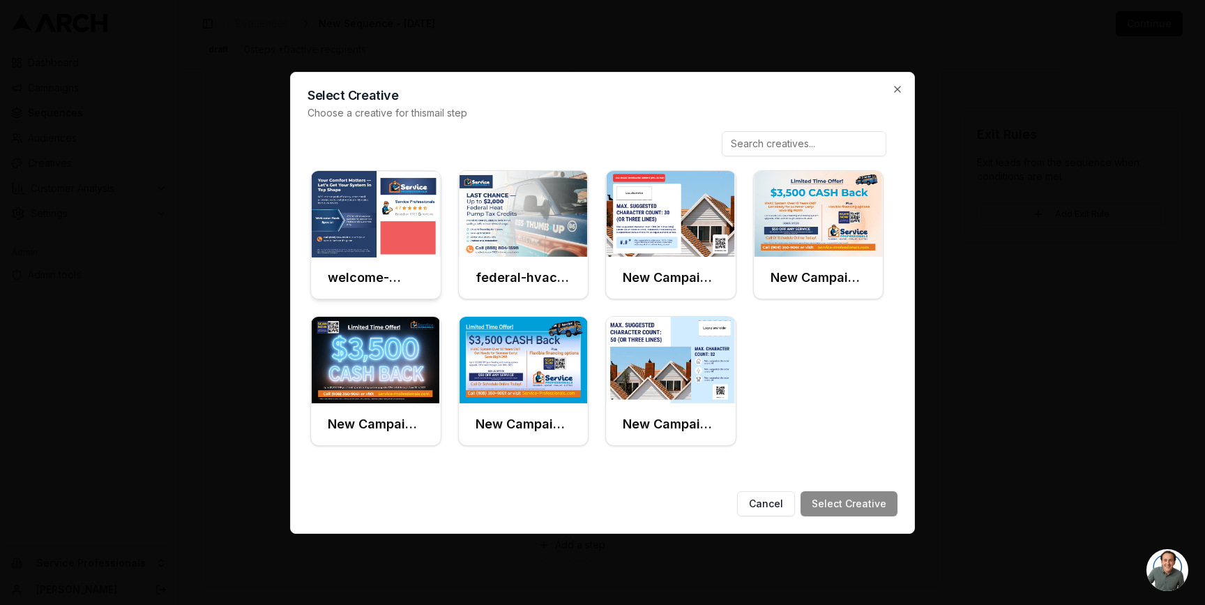
click at [384, 234] on img at bounding box center [376, 214] width 130 height 87
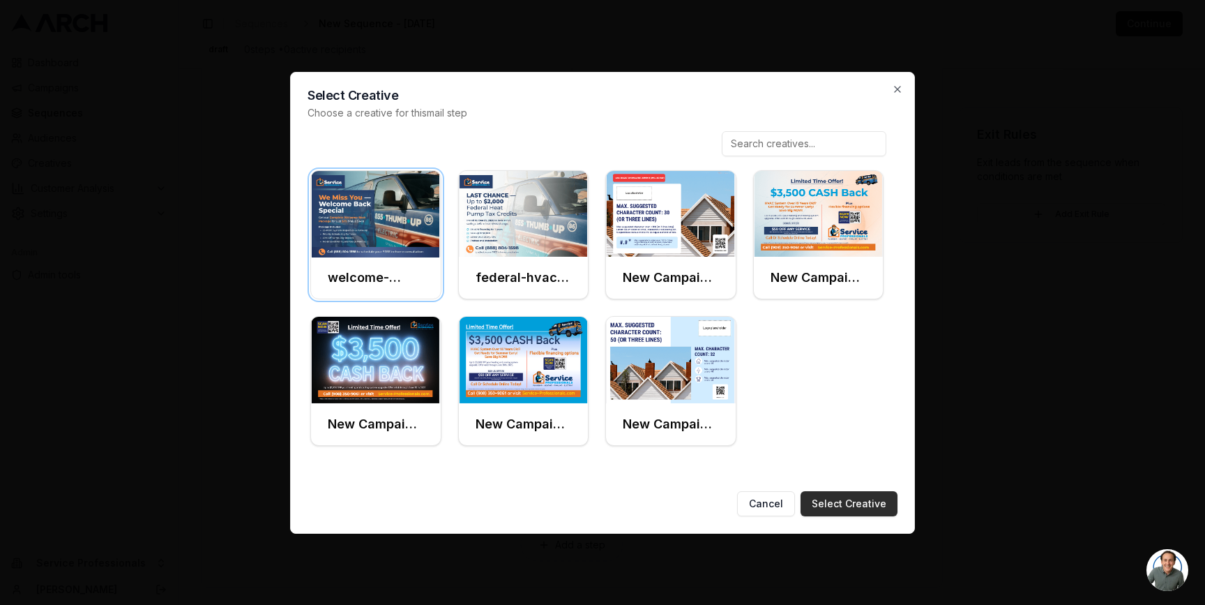
click at [853, 508] on button "Select Creative" at bounding box center [849, 503] width 97 height 25
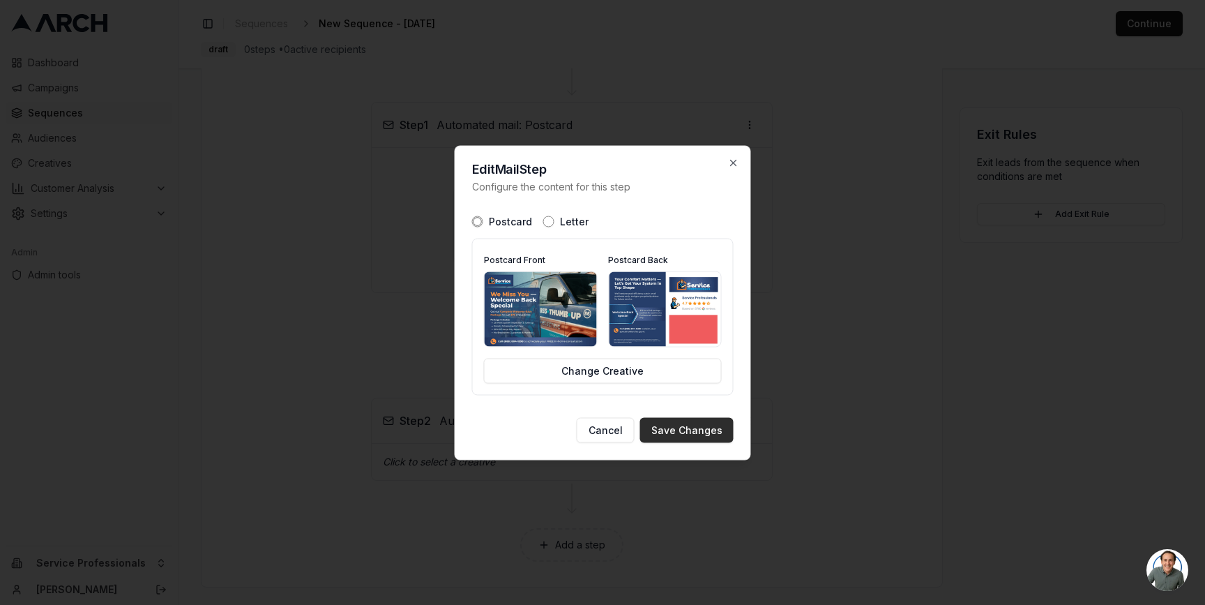
click at [698, 428] on button "Save Changes" at bounding box center [686, 429] width 93 height 25
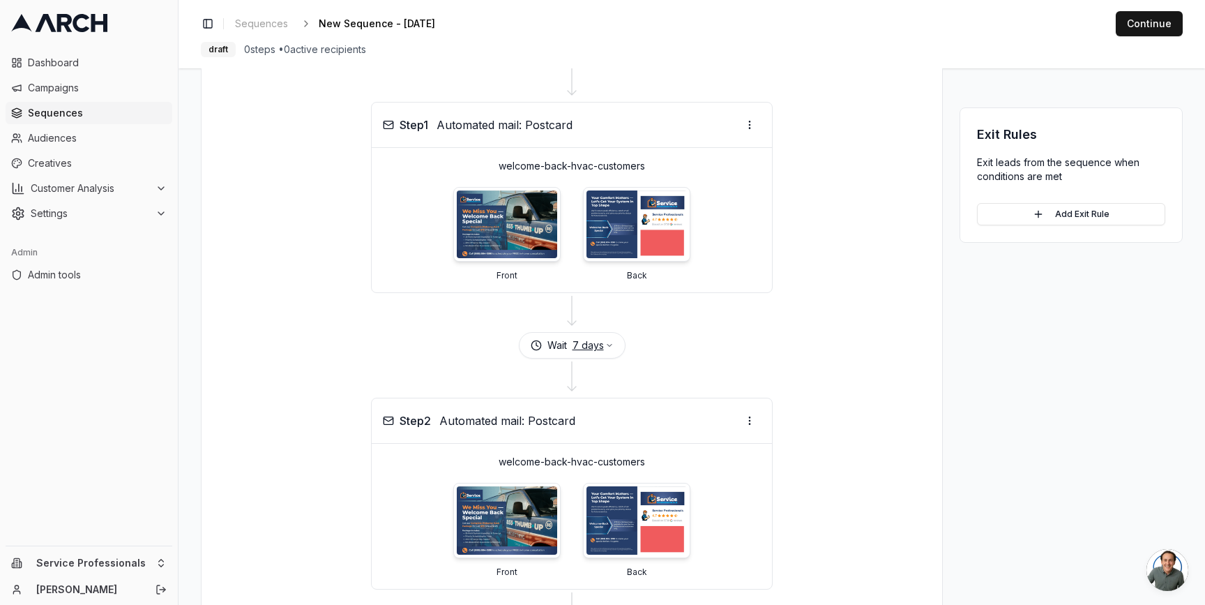
click at [596, 344] on button "7 days" at bounding box center [593, 345] width 41 height 14
type input "30"
click at [632, 430] on button "Save" at bounding box center [627, 428] width 38 height 22
click at [813, 386] on div at bounding box center [571, 378] width 707 height 39
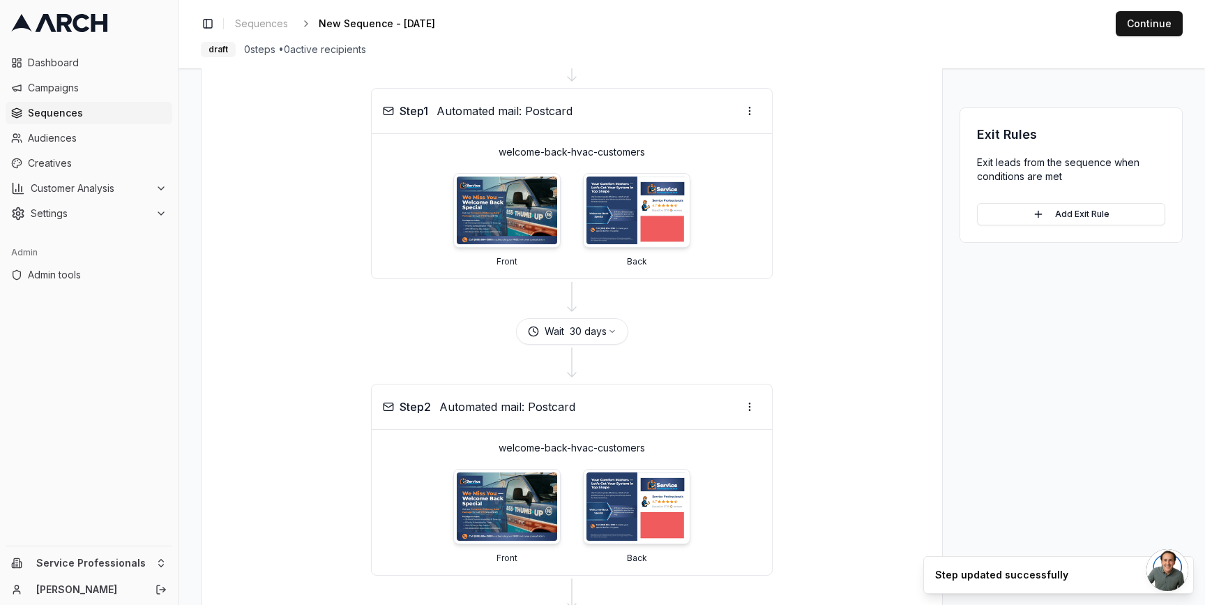
scroll to position [130, 0]
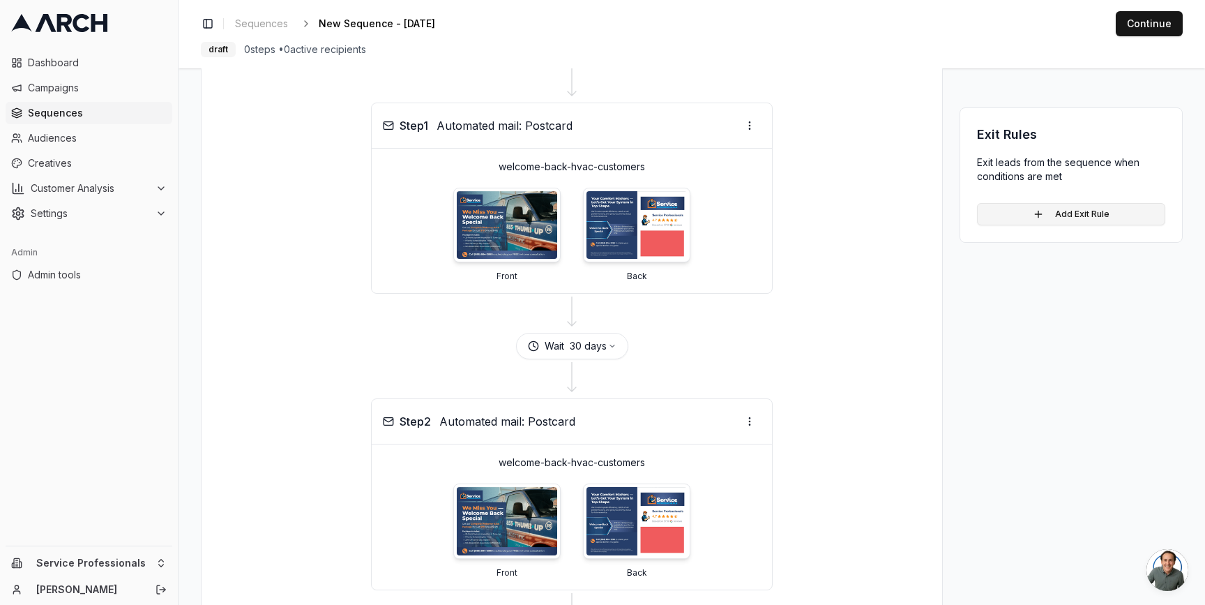
click at [1043, 216] on button "Add Exit Rule" at bounding box center [1071, 214] width 188 height 22
click at [1045, 236] on html "Dashboard Campaigns Sequences Audiences Creatives Customer Analysis Settings Ad…" at bounding box center [602, 302] width 1205 height 605
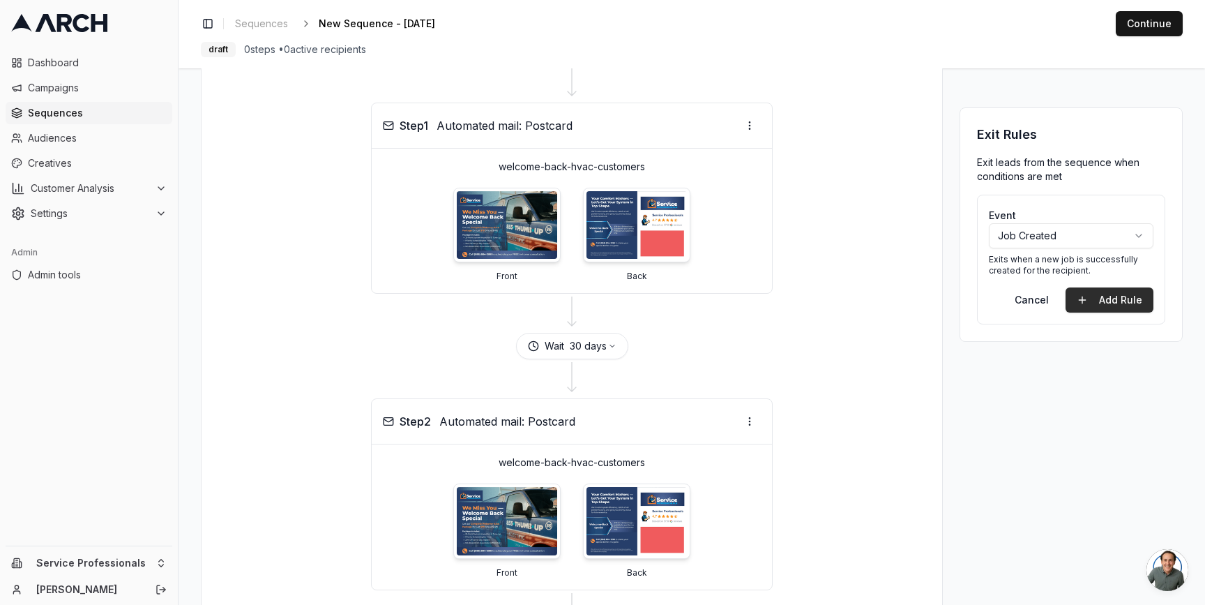
click at [1113, 297] on button "Add Rule" at bounding box center [1110, 299] width 88 height 25
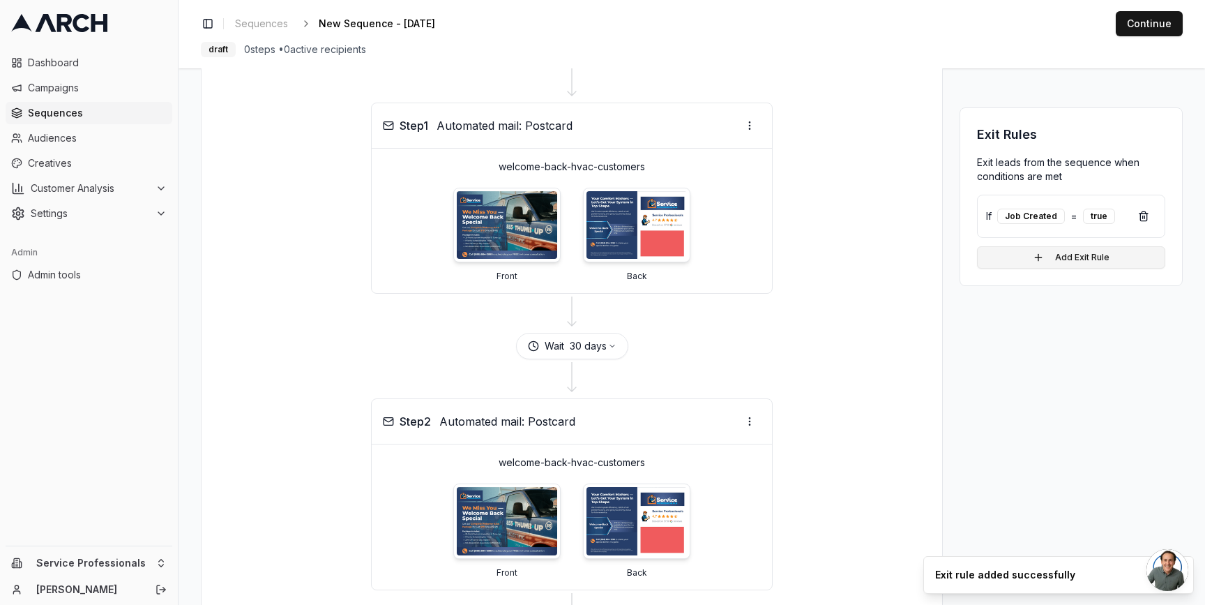
click at [1077, 257] on button "Add Exit Rule" at bounding box center [1071, 257] width 188 height 22
click at [1085, 289] on html "Dashboard Campaigns Sequences Audiences Creatives Customer Analysis Settings Ad…" at bounding box center [602, 302] width 1205 height 605
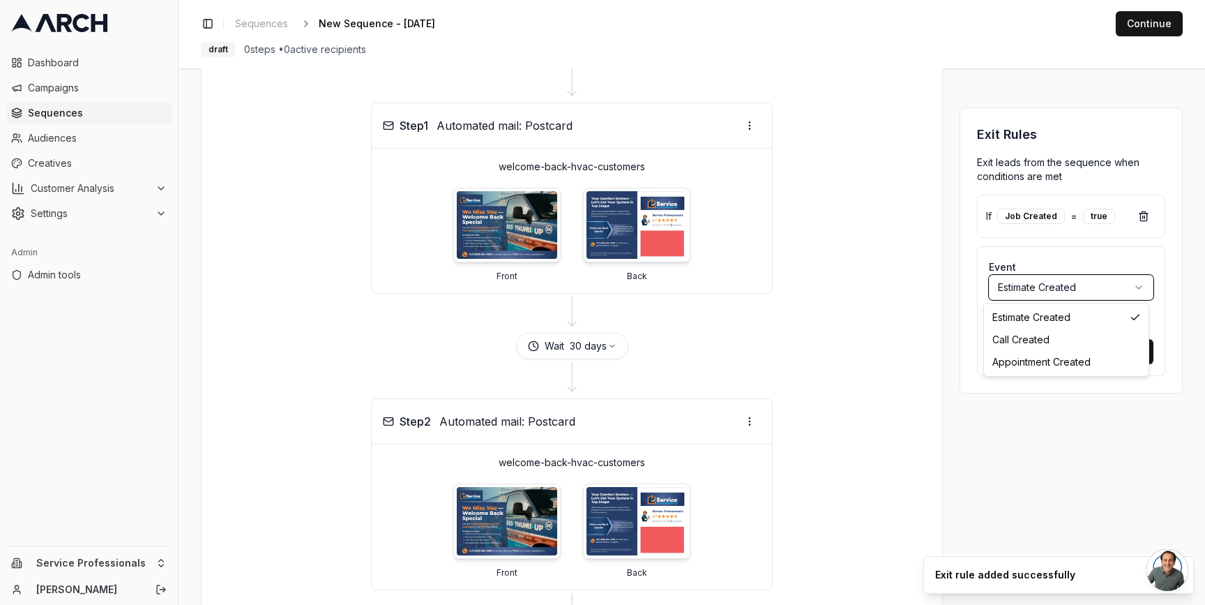
click at [1168, 314] on html "Dashboard Campaigns Sequences Audiences Creatives Customer Analysis Settings Ad…" at bounding box center [602, 302] width 1205 height 605
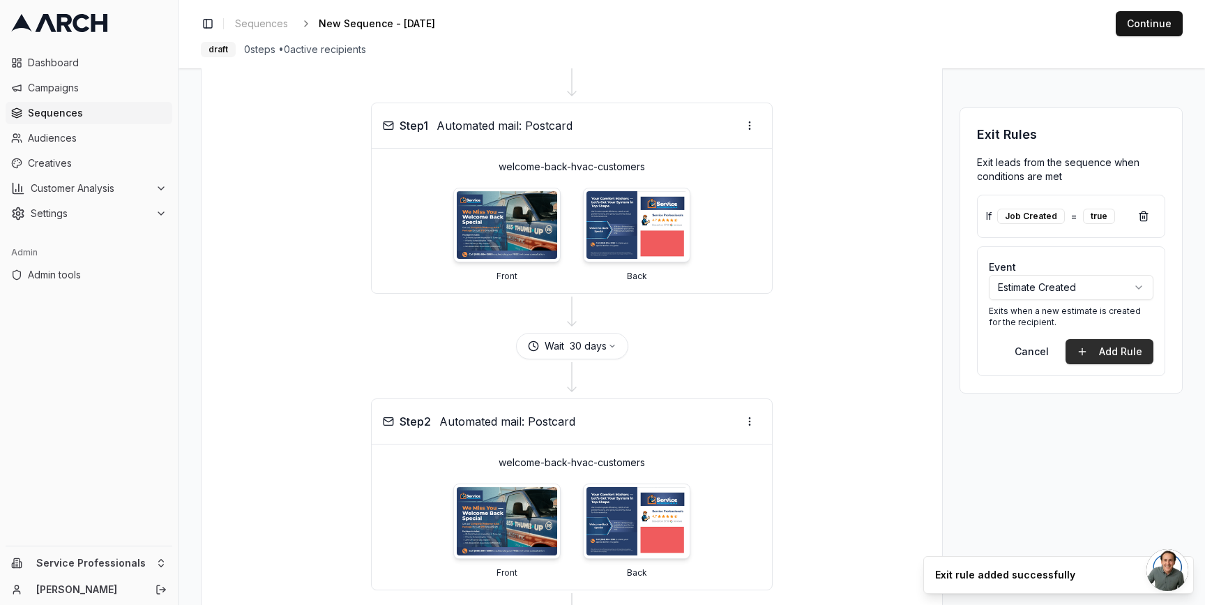
click at [1125, 344] on button "Add Rule" at bounding box center [1110, 351] width 88 height 25
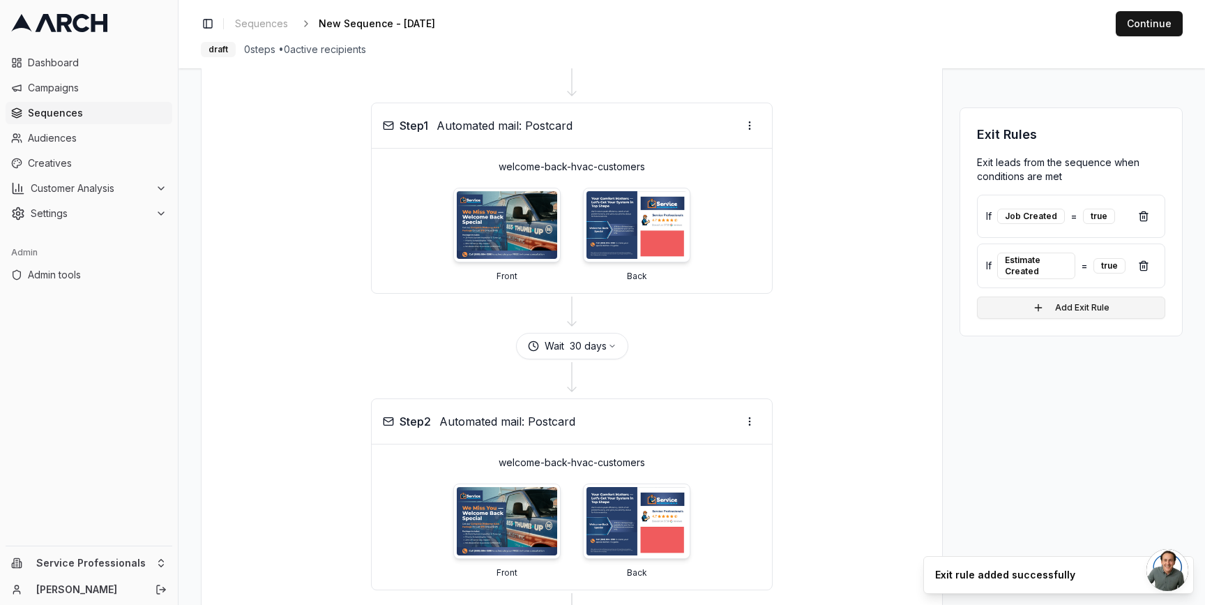
click at [1086, 313] on button "Add Exit Rule" at bounding box center [1071, 307] width 188 height 22
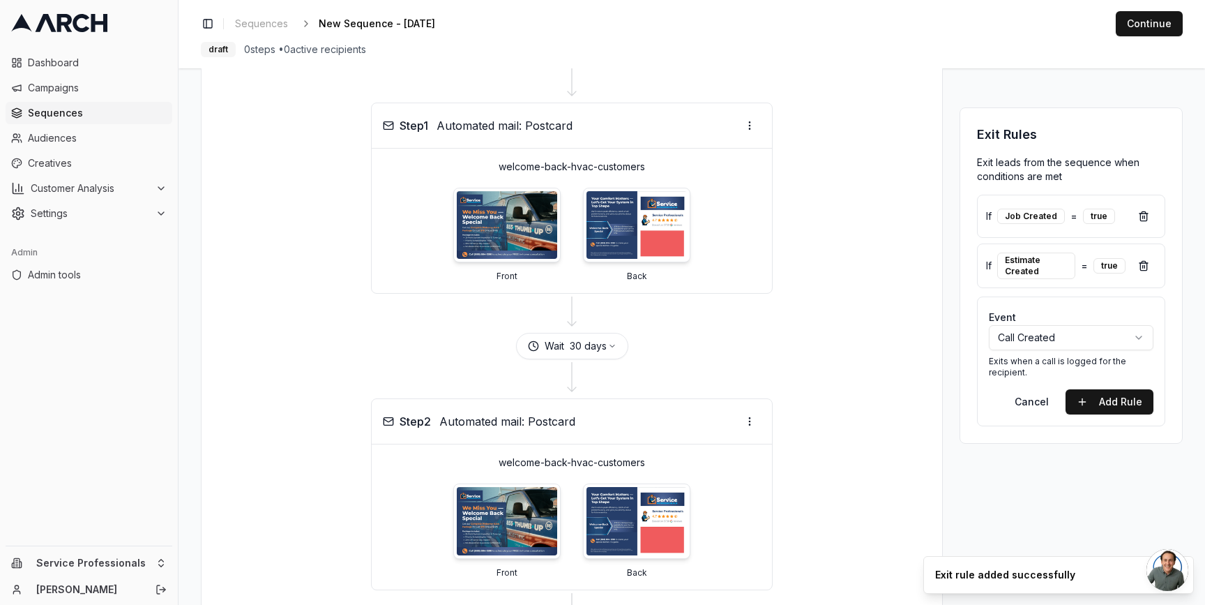
click at [1081, 339] on html "Dashboard Campaigns Sequences Audiences Creatives Customer Analysis Settings Ad…" at bounding box center [602, 302] width 1205 height 605
click at [1118, 405] on html "Dashboard Campaigns Sequences Audiences Creatives Customer Analysis Settings Ad…" at bounding box center [602, 302] width 1205 height 605
click at [1111, 405] on button "Add Rule" at bounding box center [1110, 401] width 88 height 25
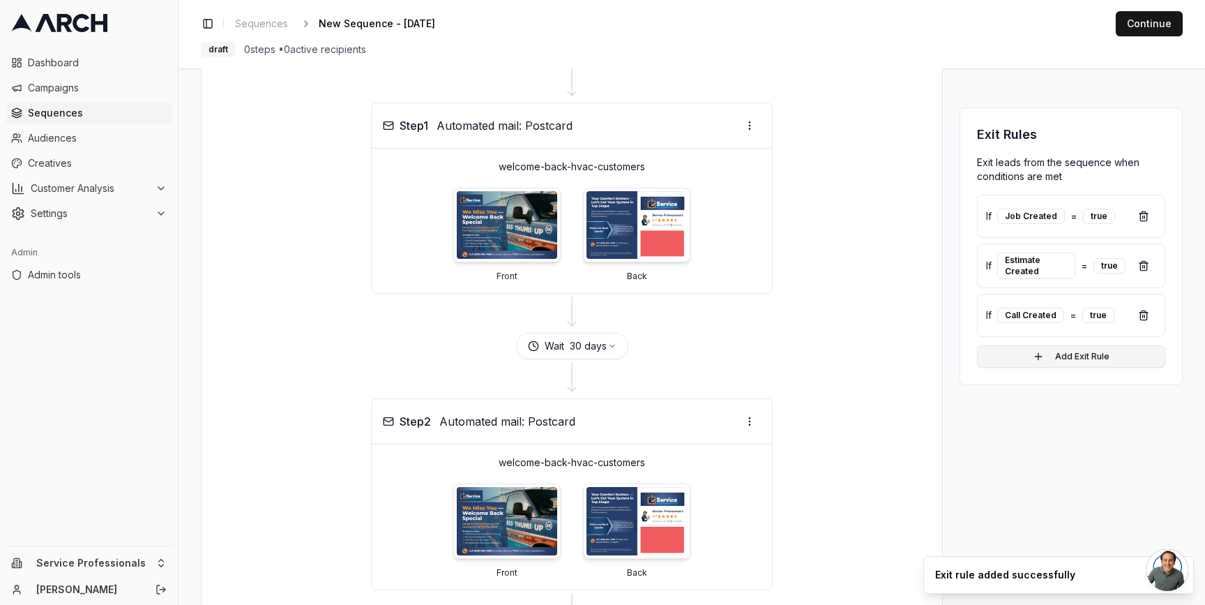
click at [1093, 359] on button "Add Exit Rule" at bounding box center [1071, 356] width 188 height 22
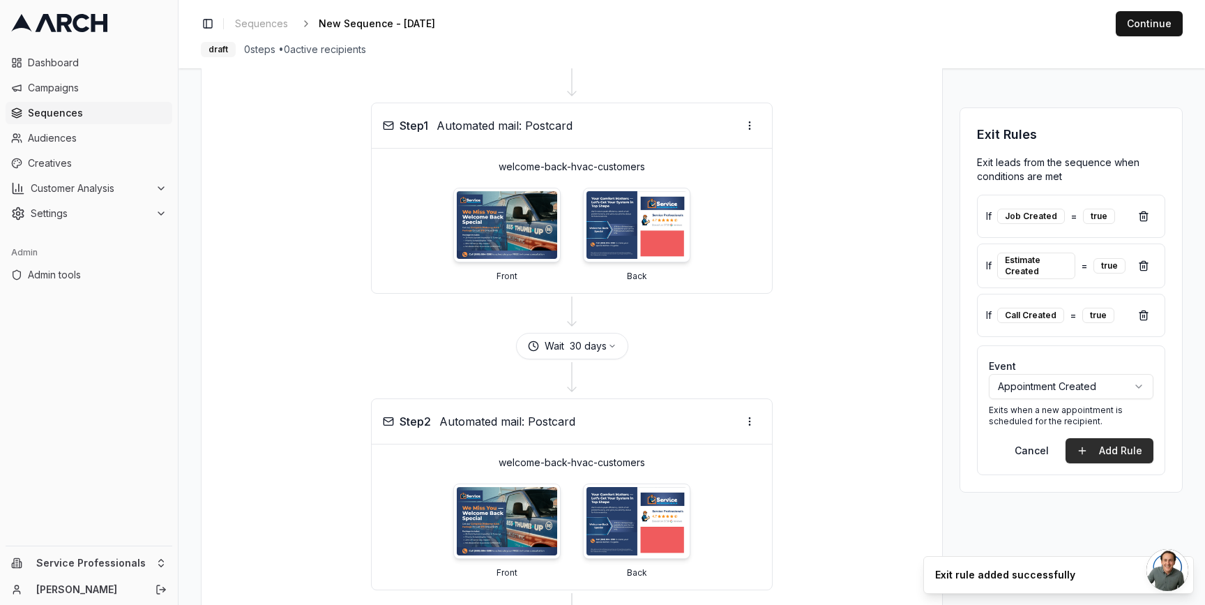
click at [1105, 449] on button "Add Rule" at bounding box center [1110, 450] width 88 height 25
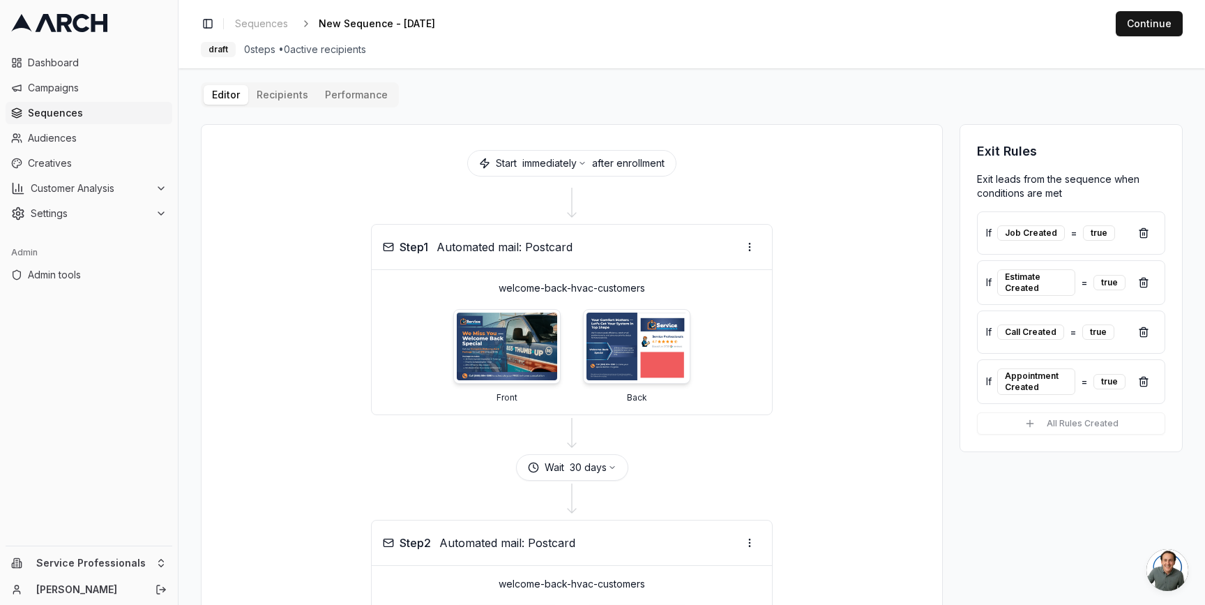
scroll to position [0, 0]
